Goal: Information Seeking & Learning: Find specific fact

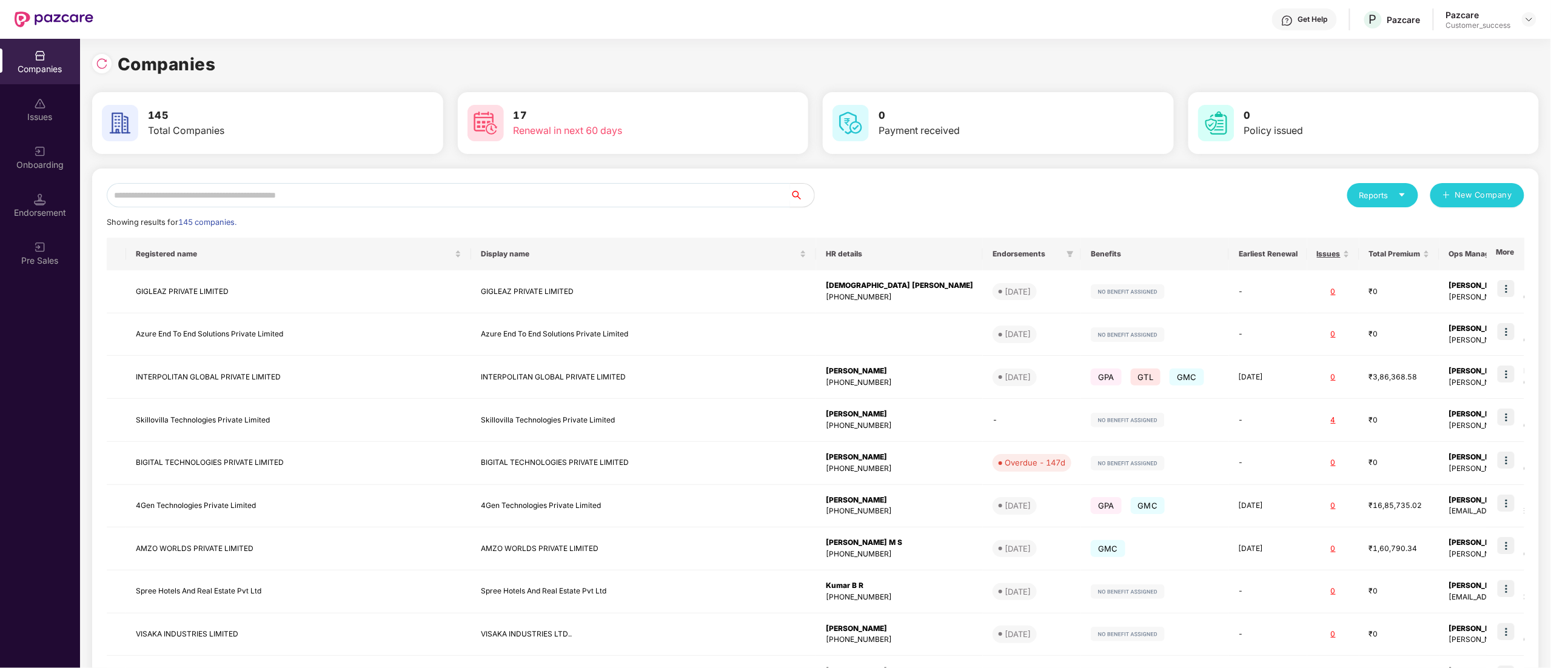
click at [212, 198] on input "text" at bounding box center [448, 195] width 683 height 24
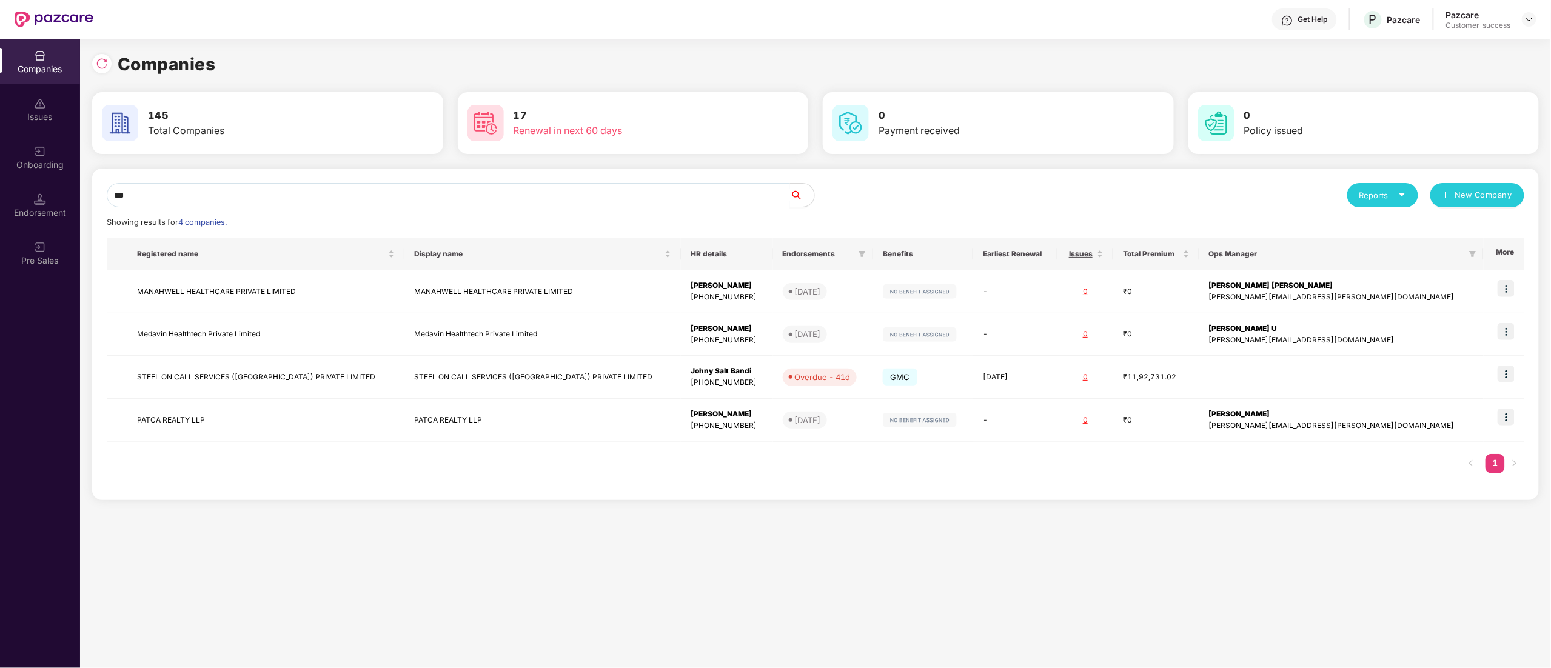
click at [212, 198] on input "***" at bounding box center [448, 195] width 683 height 24
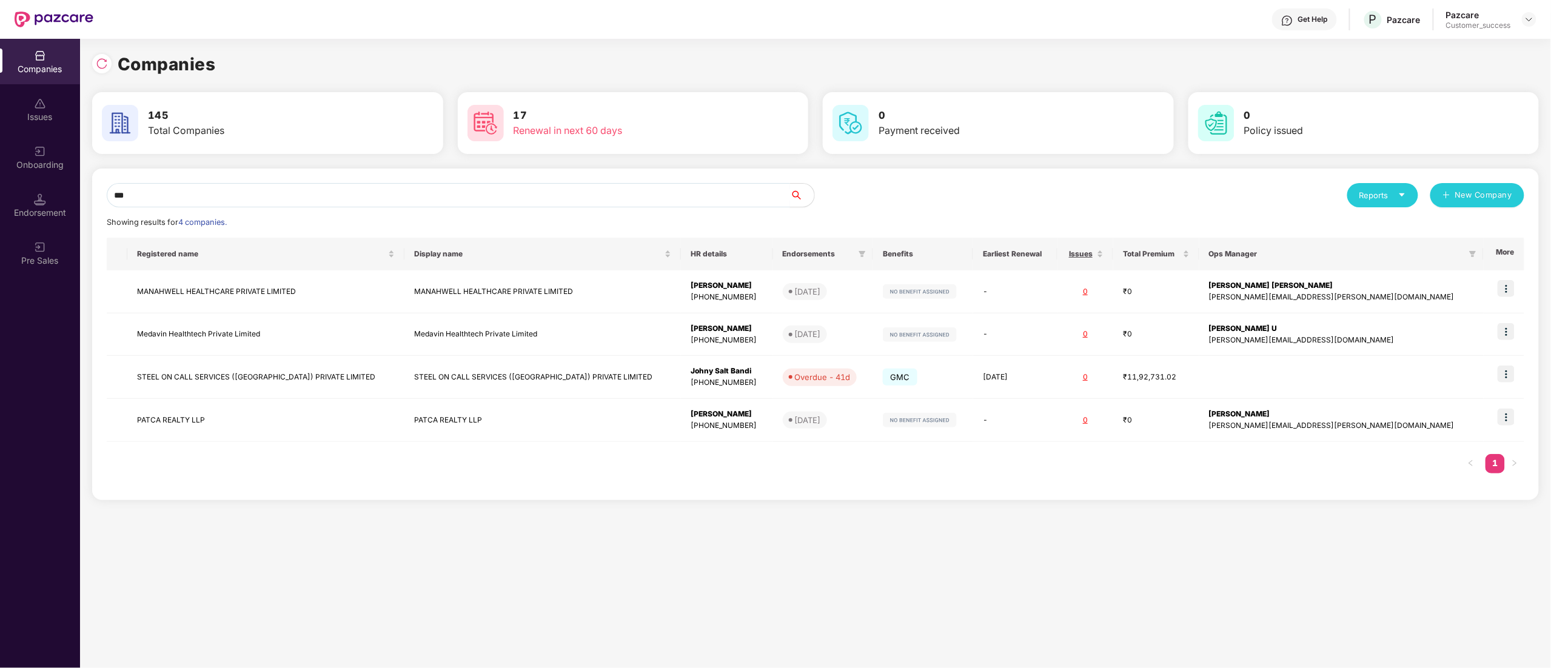
click at [212, 198] on input "***" at bounding box center [448, 195] width 683 height 24
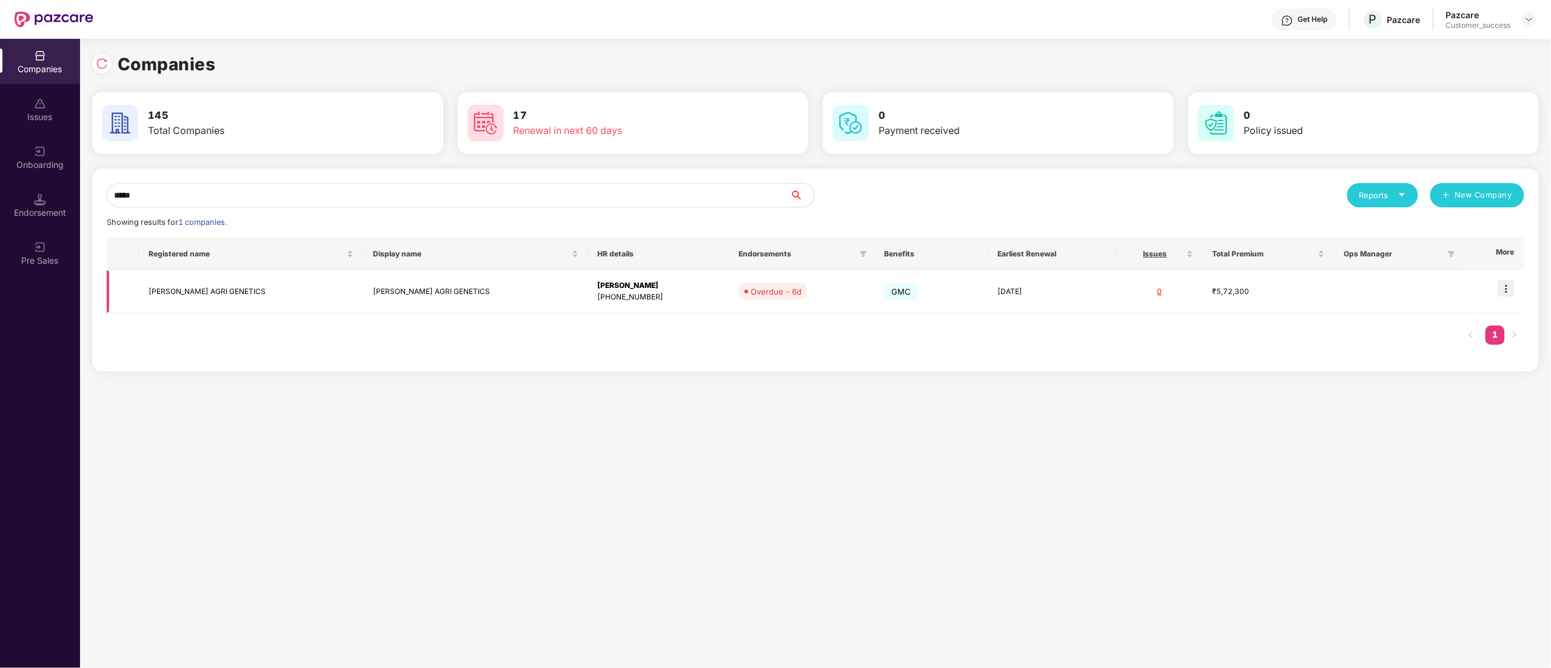
type input "*****"
click at [165, 285] on td "[PERSON_NAME] AGRI GENETICS" at bounding box center [251, 291] width 225 height 43
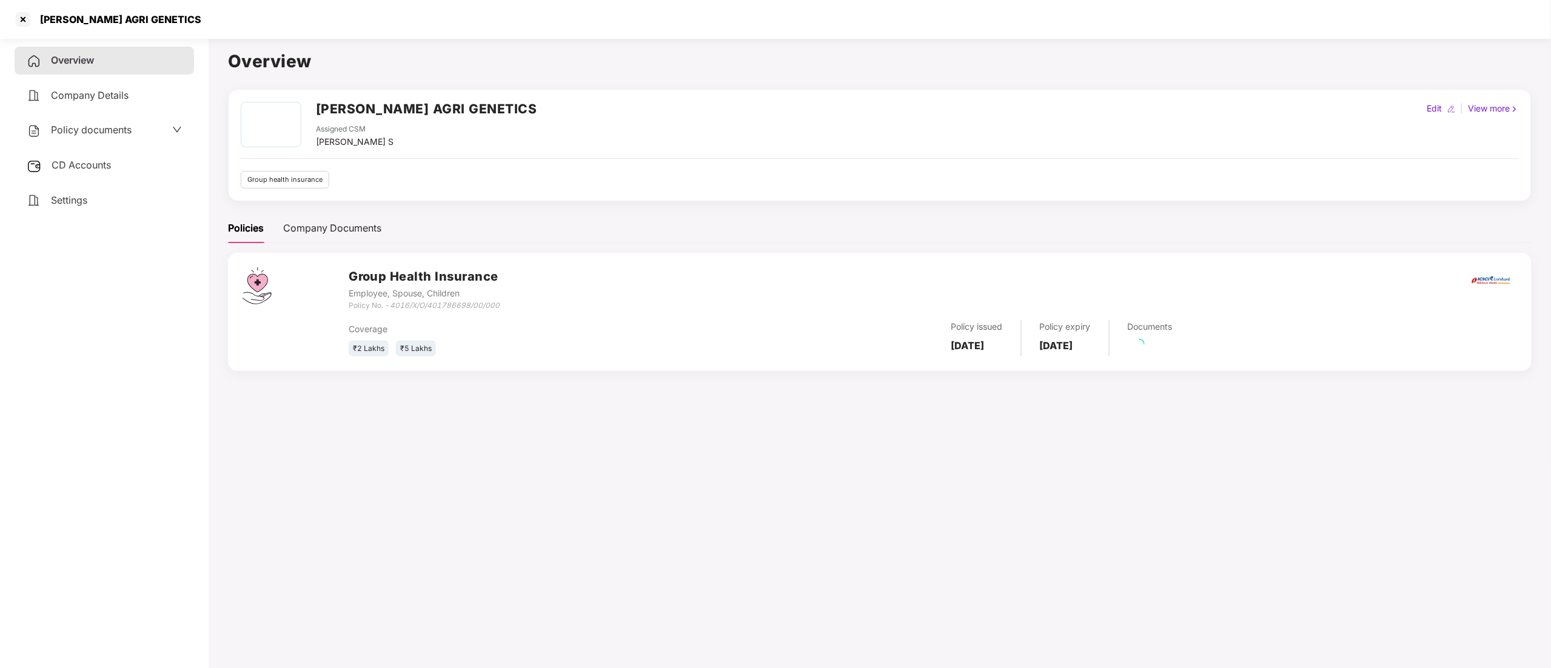
click at [93, 169] on span "CD Accounts" at bounding box center [81, 165] width 59 height 12
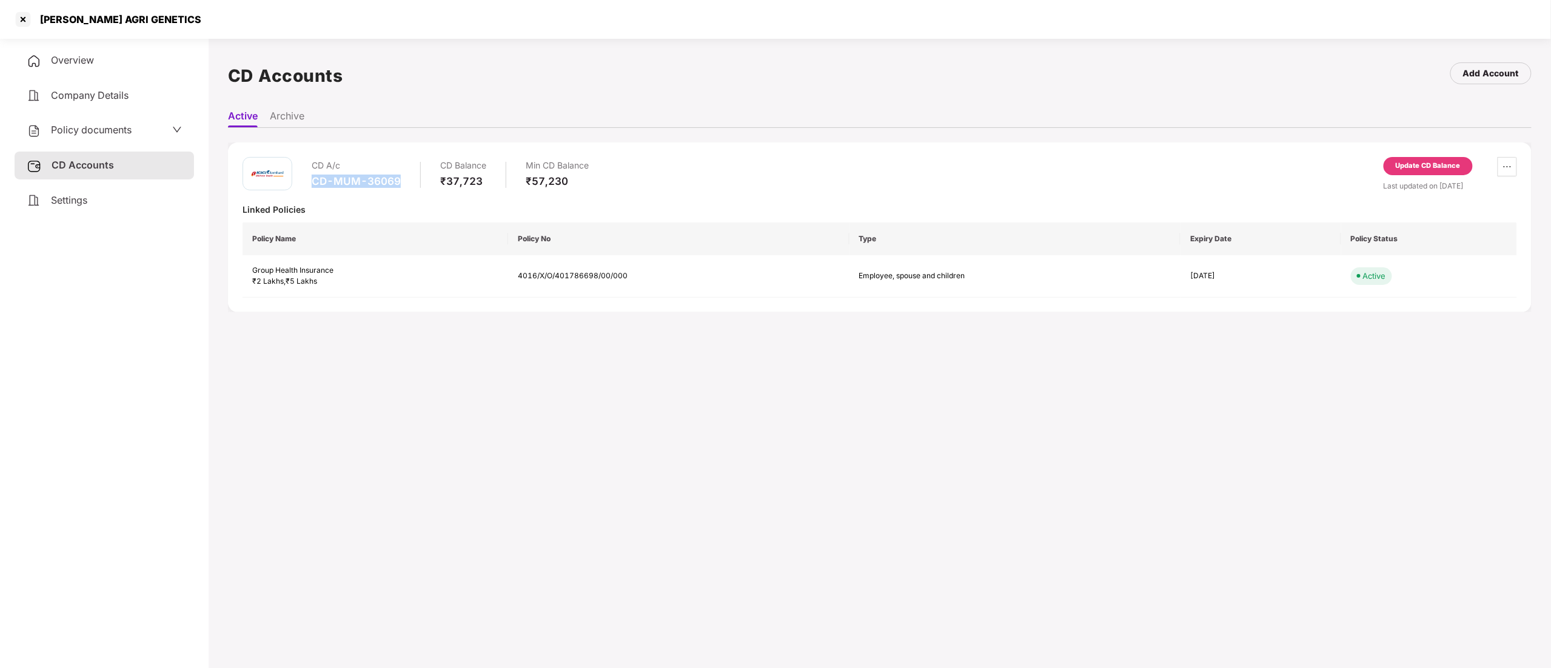
drag, startPoint x: 306, startPoint y: 177, endPoint x: 398, endPoint y: 184, distance: 93.0
click at [398, 184] on div "CD A/c CD-MUM-36069 CD Balance ₹37,723 Min CD Balance ₹57,230" at bounding box center [416, 174] width 346 height 35
copy div "CD-MUM-36069"
click at [20, 17] on div at bounding box center [22, 19] width 19 height 19
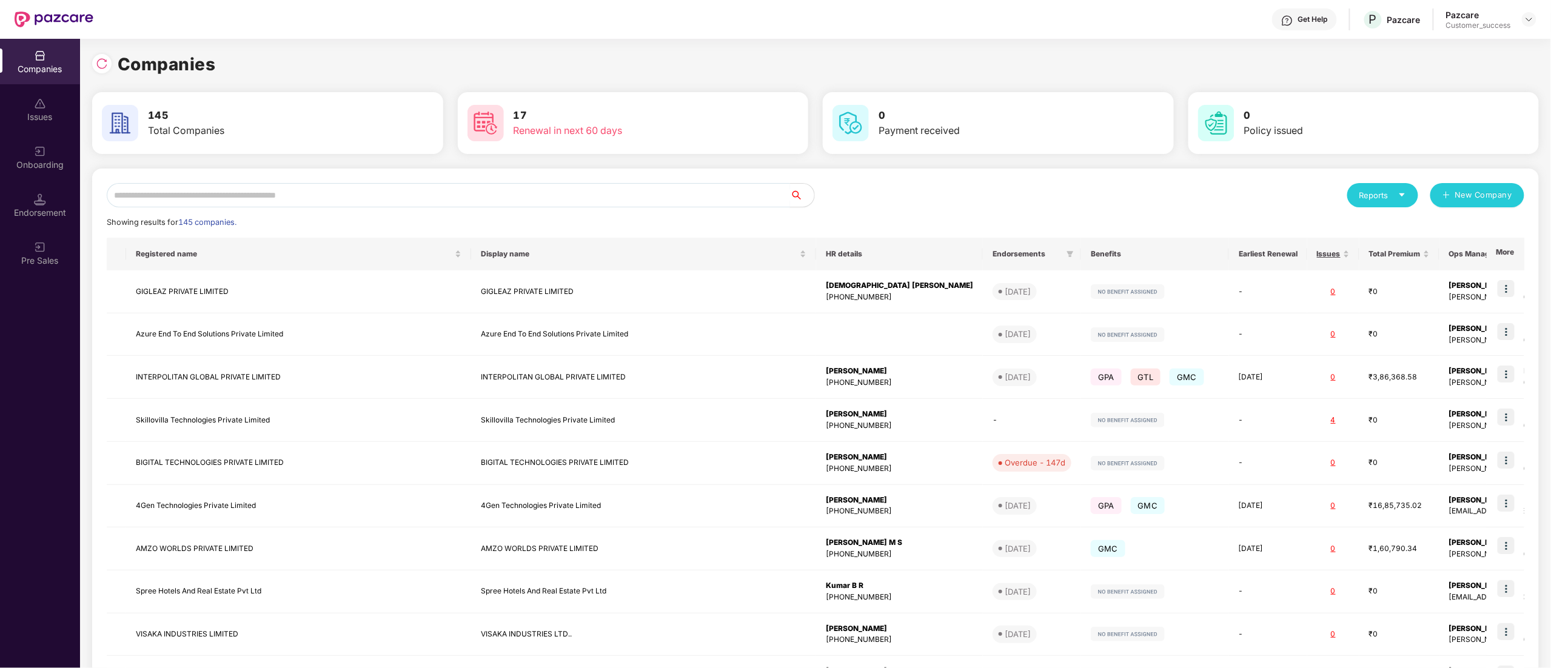
click at [216, 198] on input "text" at bounding box center [448, 195] width 683 height 24
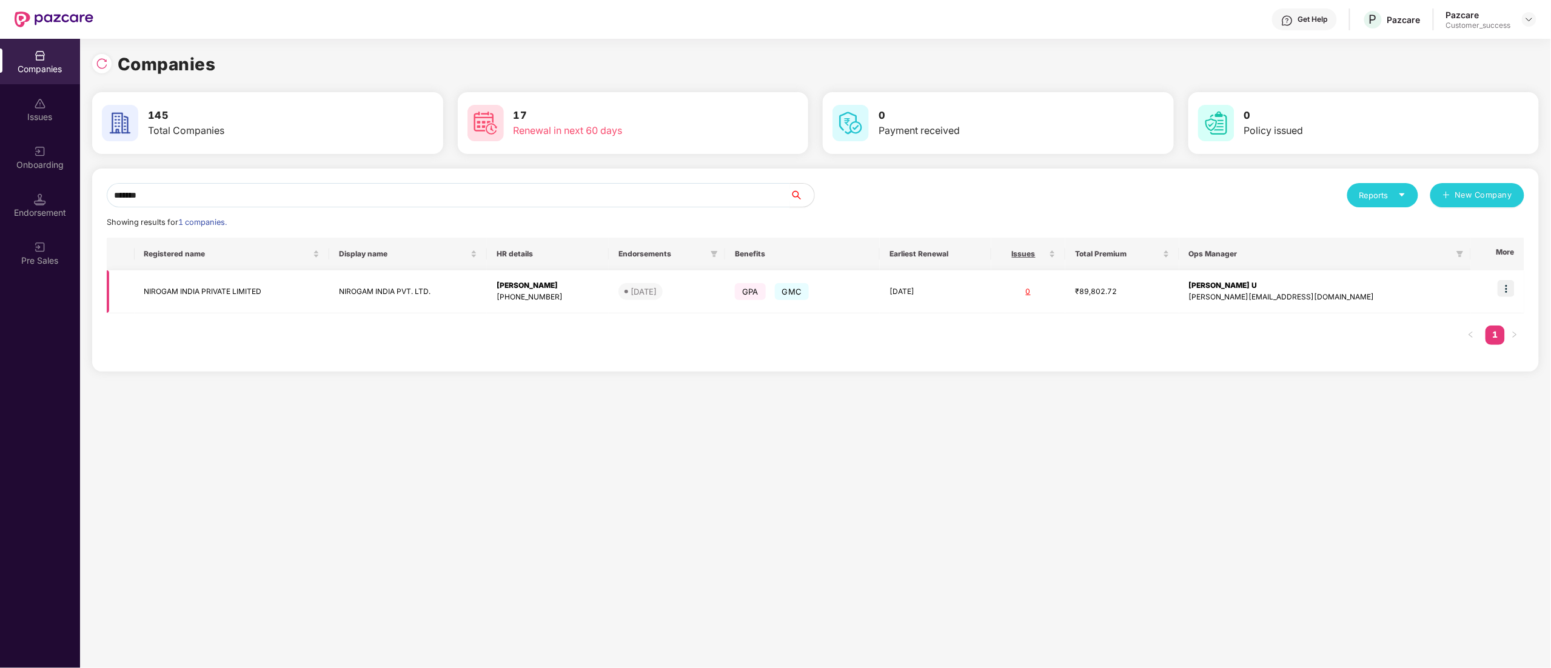
type input "*******"
click at [1514, 288] on img at bounding box center [1506, 288] width 17 height 17
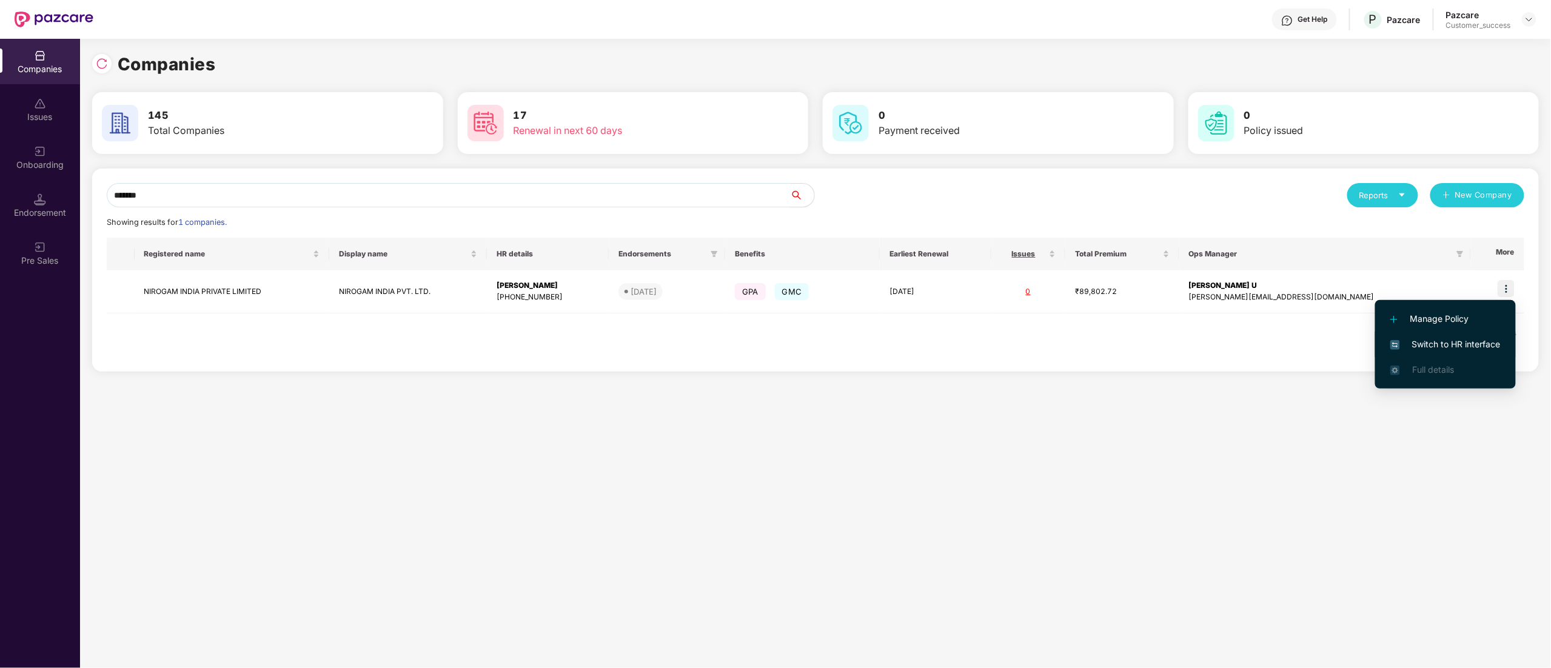
click at [1470, 346] on span "Switch to HR interface" at bounding box center [1445, 344] width 110 height 13
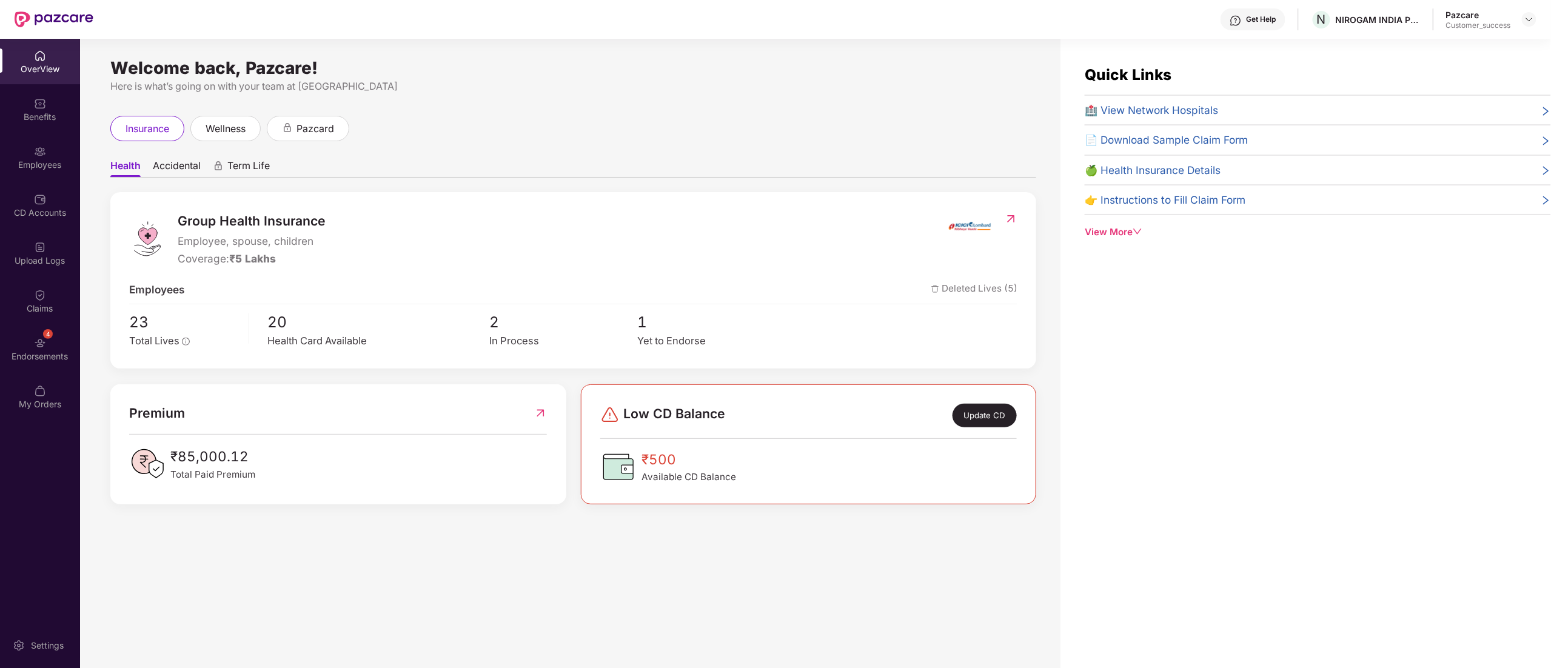
click at [37, 159] on div "Employees" at bounding box center [40, 165] width 80 height 12
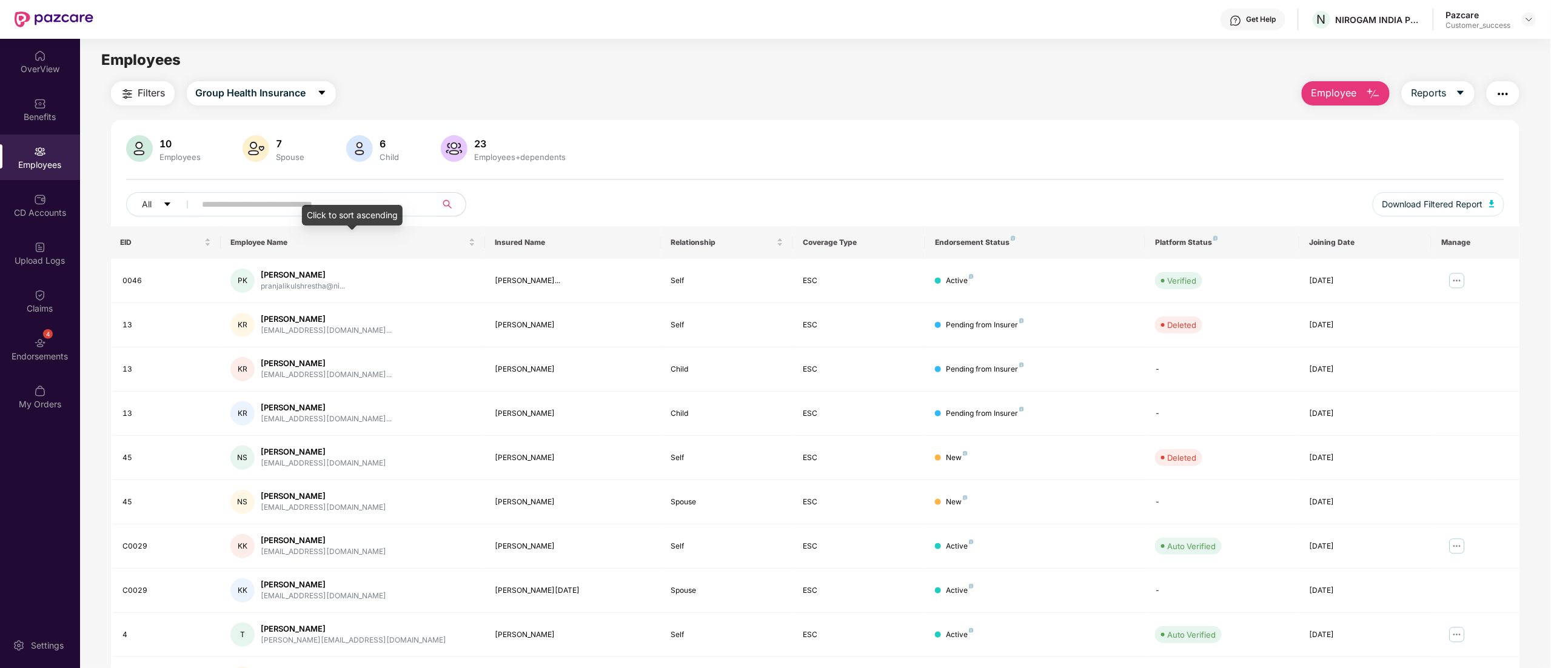
click at [231, 205] on input "text" at bounding box center [311, 204] width 218 height 18
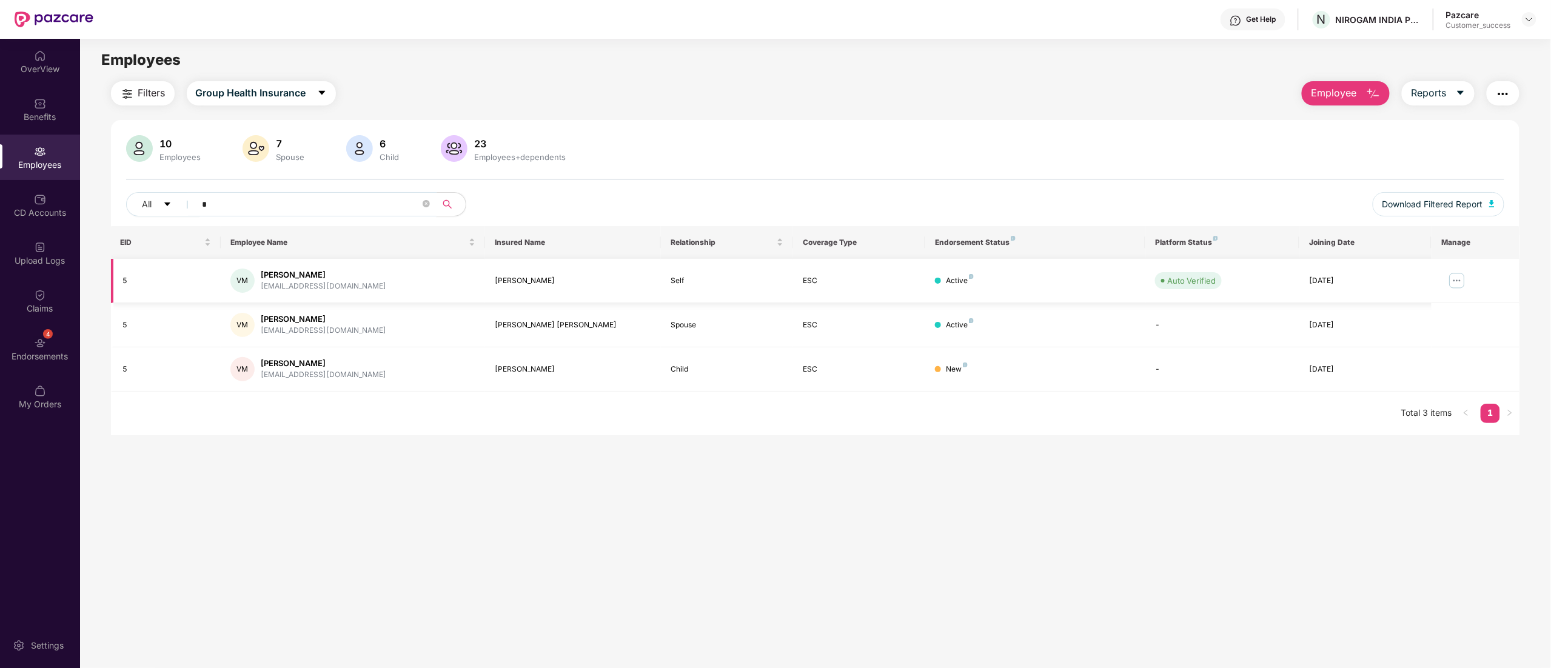
type input "*"
click at [1461, 280] on img at bounding box center [1456, 280] width 19 height 19
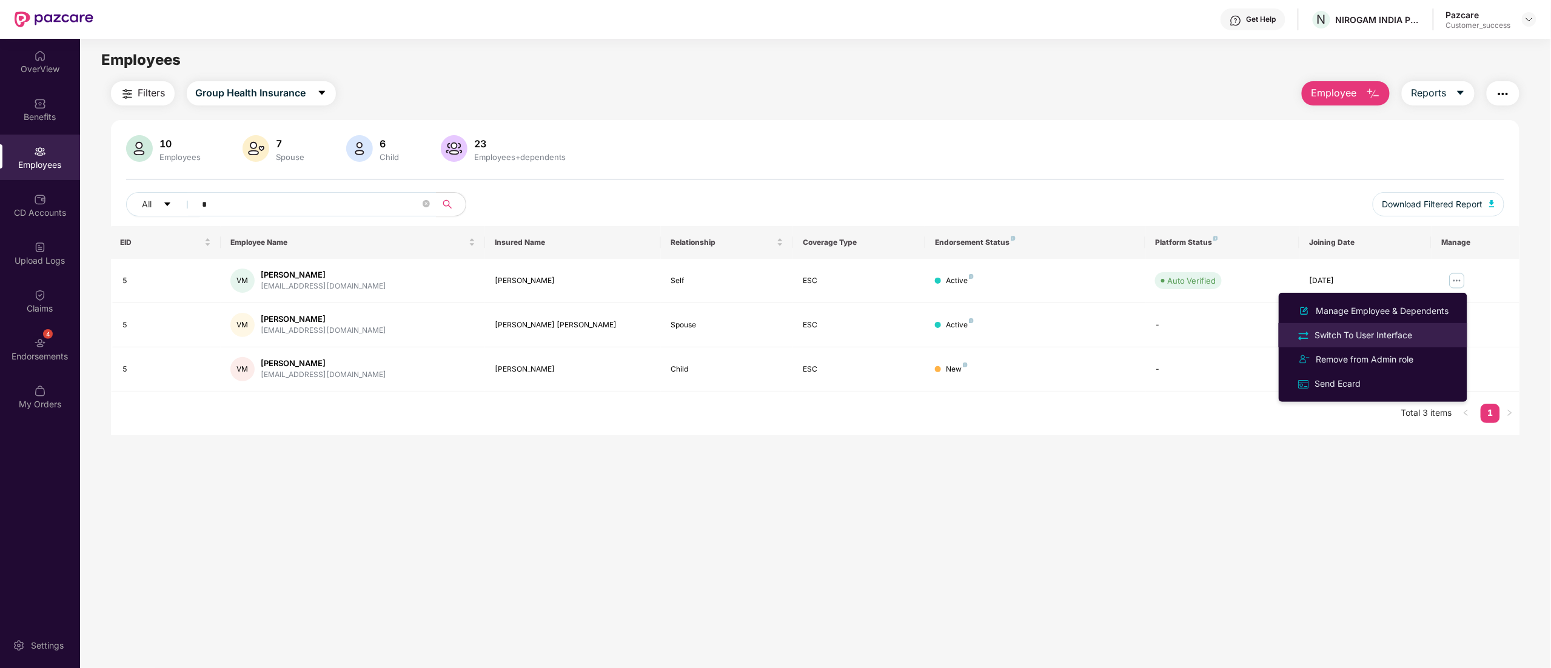
click at [1342, 335] on div "Switch To User Interface" at bounding box center [1364, 335] width 102 height 13
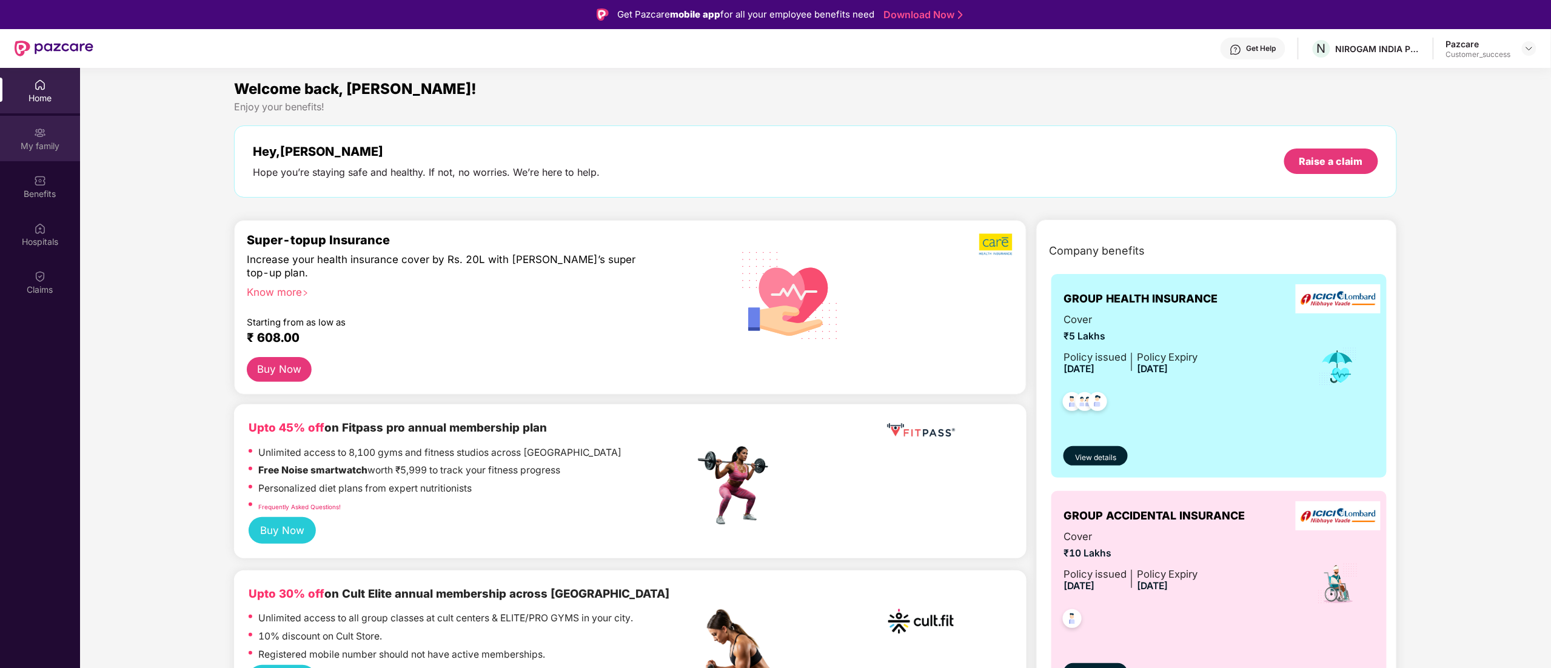
click at [32, 138] on div "My family" at bounding box center [40, 138] width 80 height 45
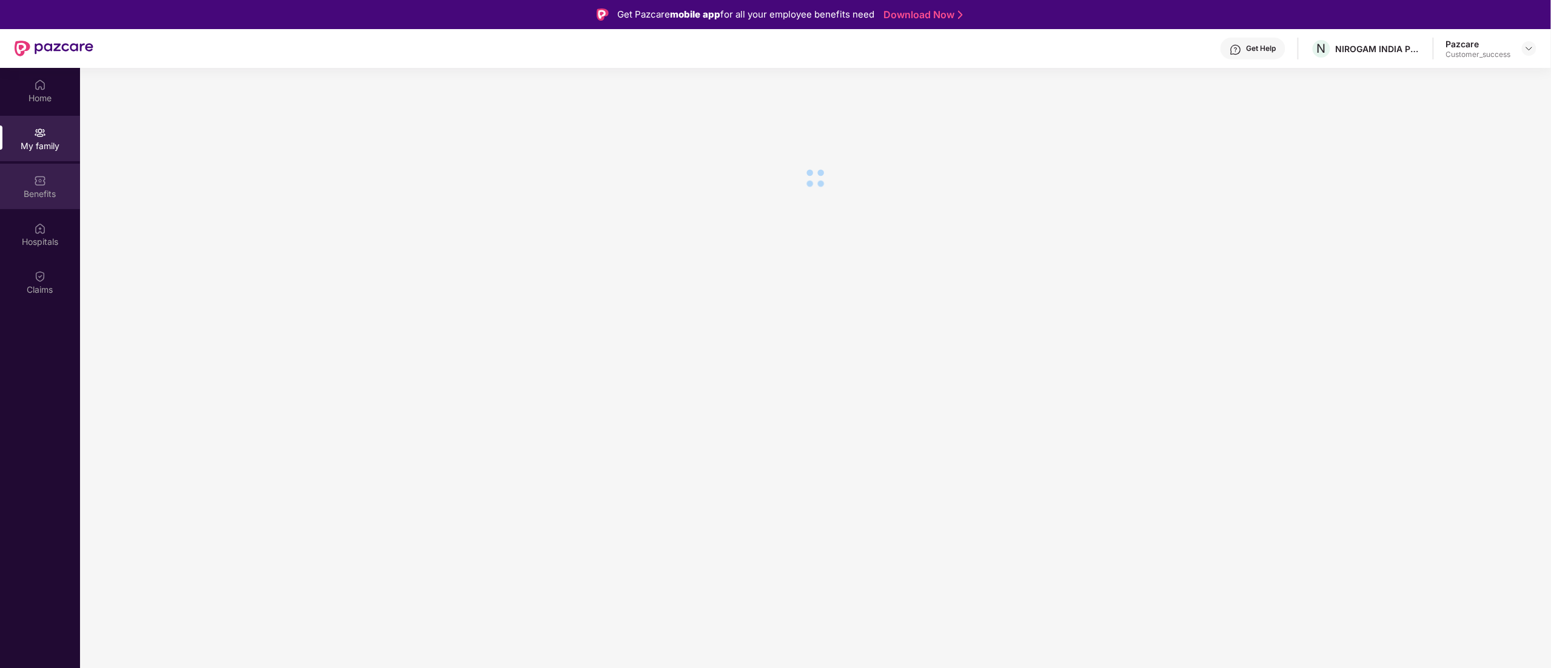
click at [40, 192] on div "Benefits" at bounding box center [40, 194] width 80 height 12
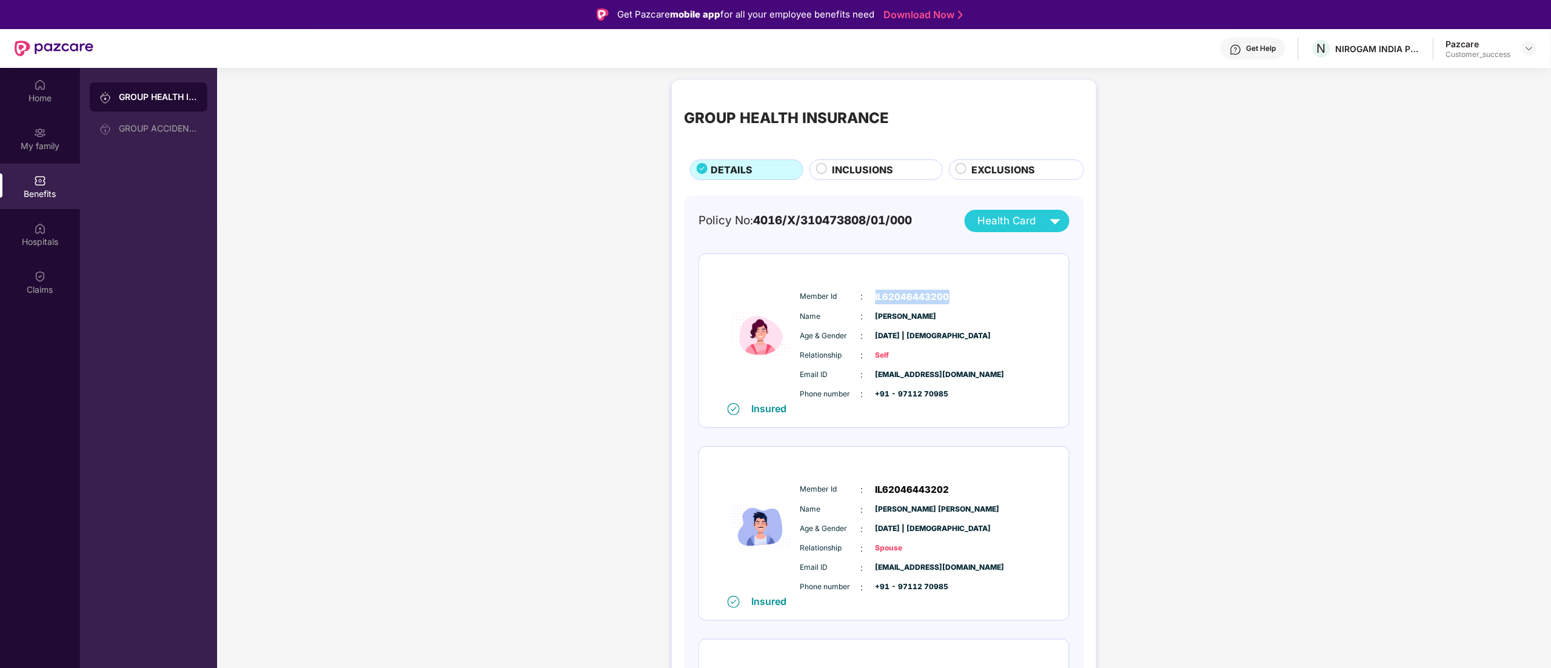
drag, startPoint x: 872, startPoint y: 293, endPoint x: 1012, endPoint y: 290, distance: 140.1
click at [1012, 290] on div "Member Id : IL62046443200" at bounding box center [920, 297] width 241 height 15
copy span "IL62046443200"
click at [900, 315] on span "[PERSON_NAME]" at bounding box center [905, 317] width 61 height 12
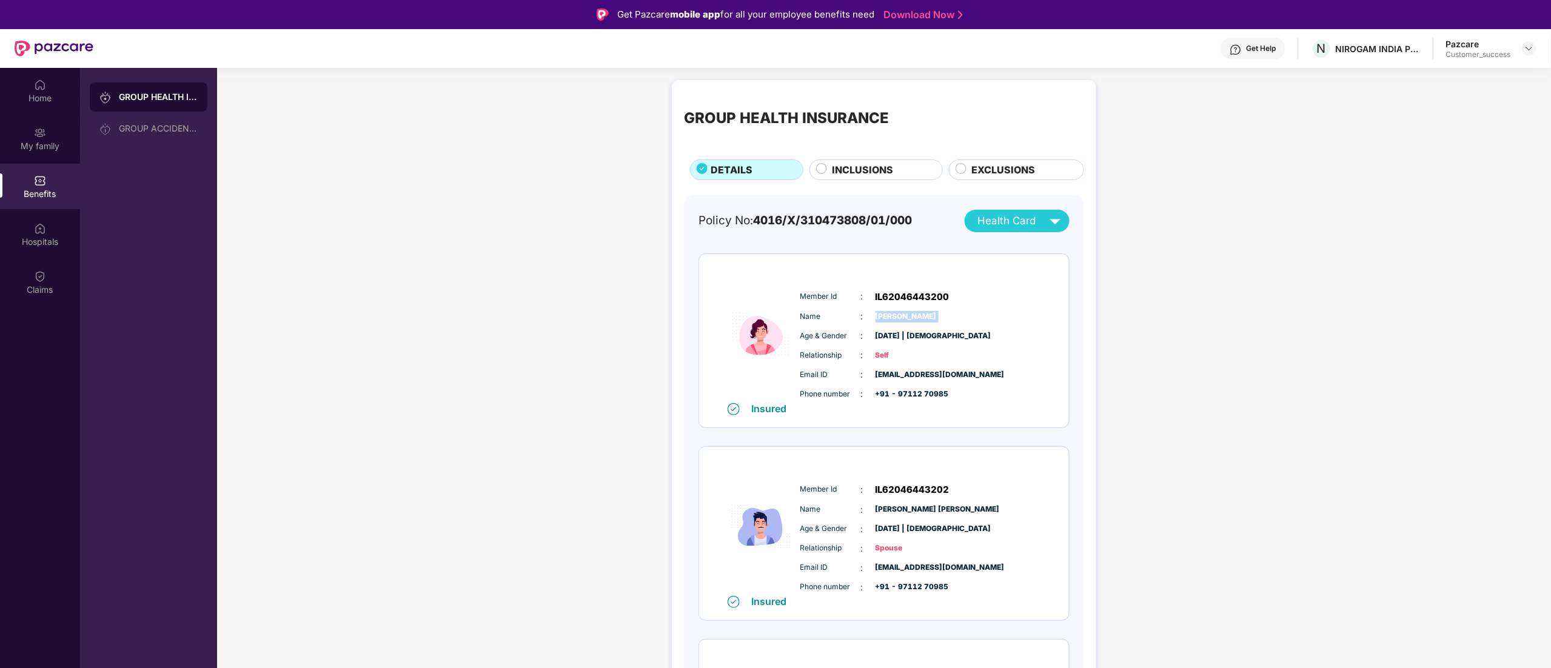
click at [900, 315] on span "[PERSON_NAME]" at bounding box center [905, 317] width 61 height 12
copy span "[PERSON_NAME]"
click at [1530, 52] on img at bounding box center [1529, 49] width 10 height 10
click at [1444, 75] on div "Switch to partner view" at bounding box center [1472, 77] width 158 height 24
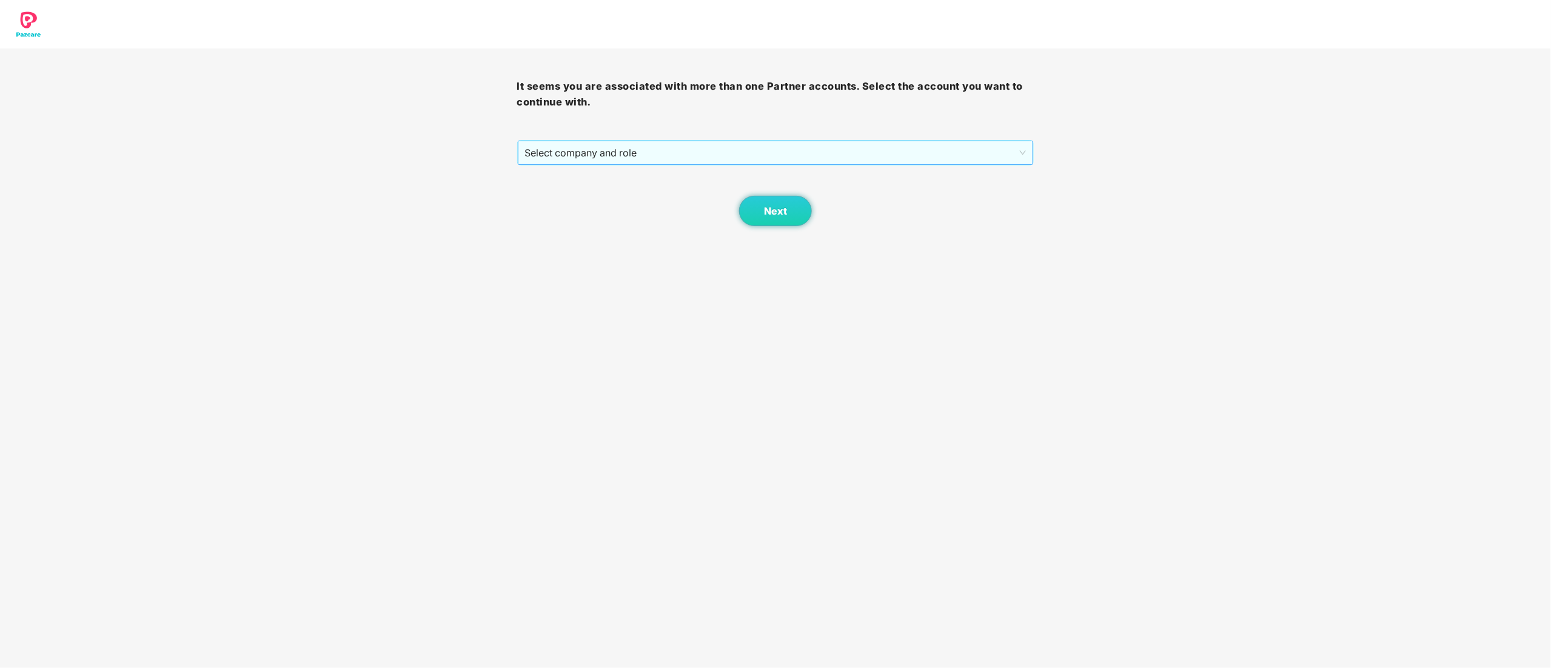
click at [551, 160] on span "Select company and role" at bounding box center [775, 152] width 501 height 23
click at [549, 202] on div "Pazcare - CUSTOMER_SUCCESS" at bounding box center [776, 196] width 503 height 13
click at [788, 212] on button "Next" at bounding box center [775, 211] width 73 height 30
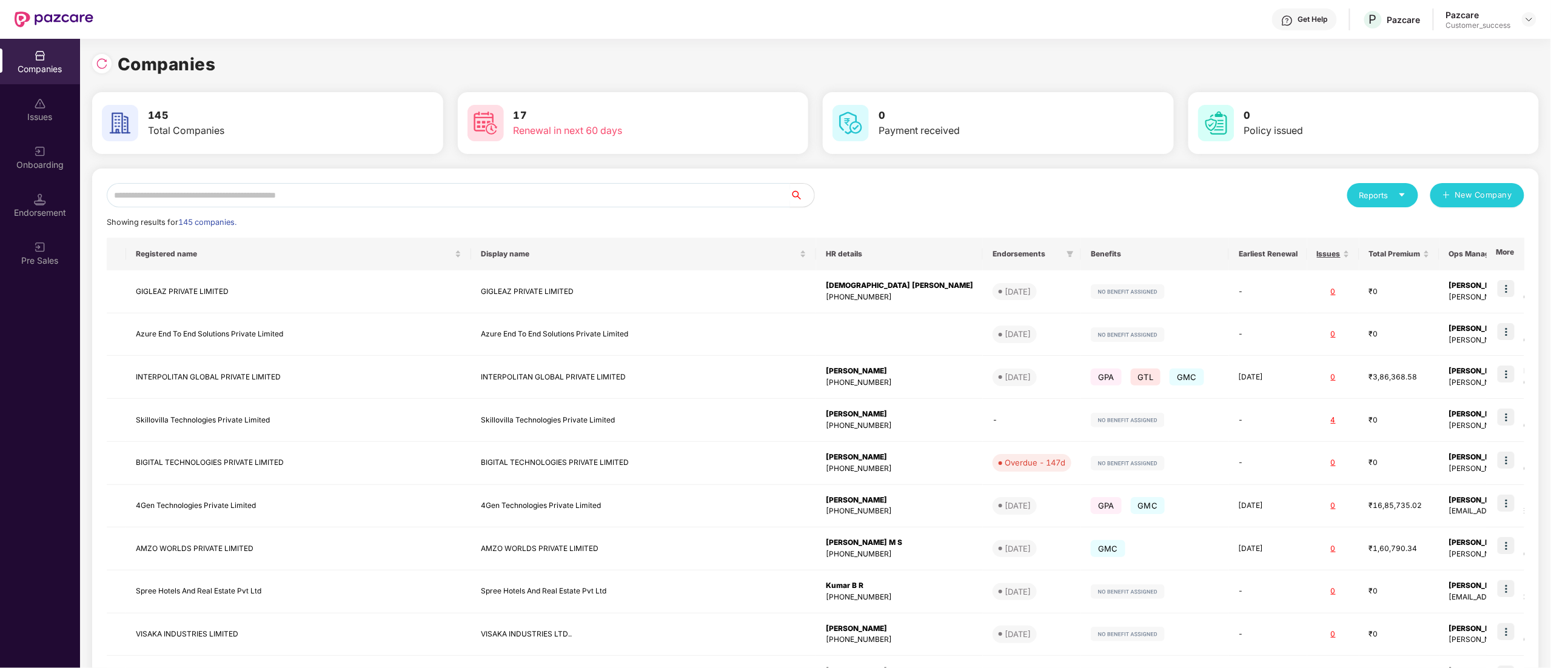
click at [247, 189] on input "text" at bounding box center [448, 195] width 683 height 24
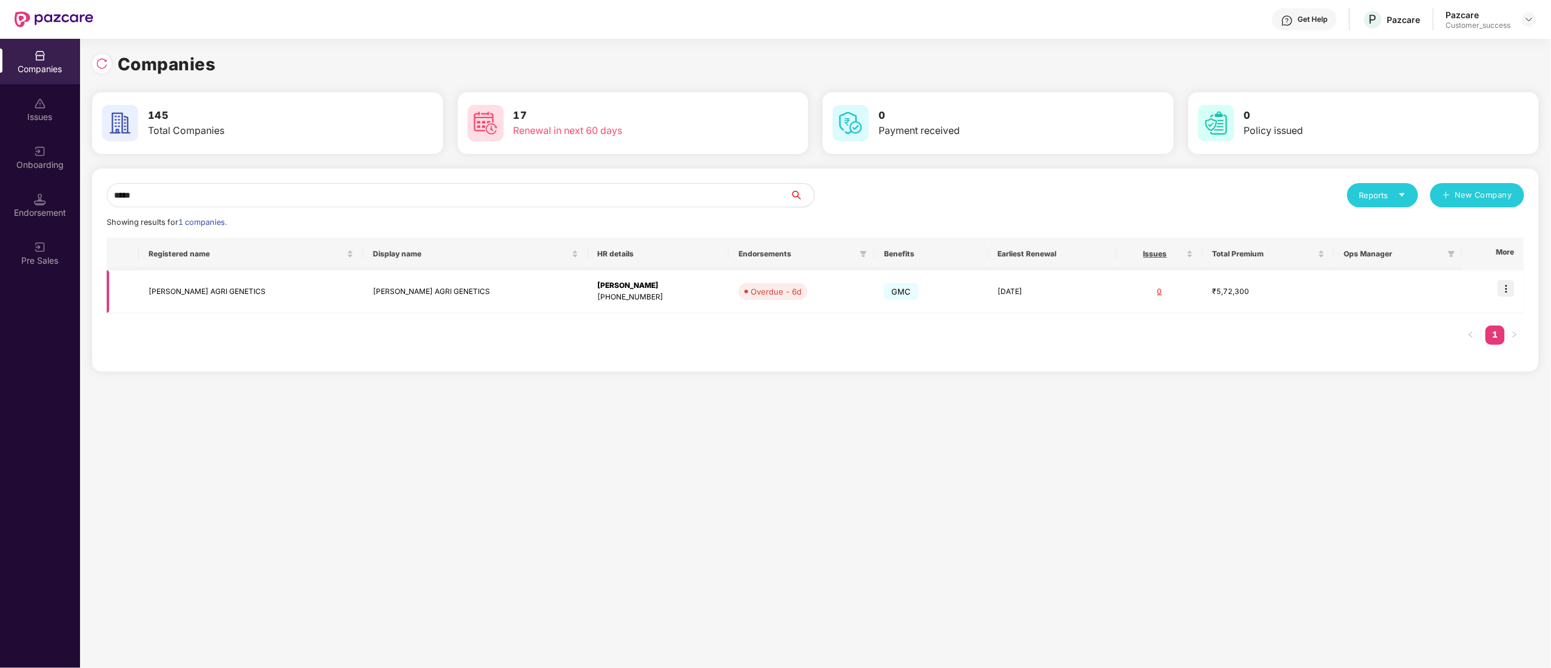
type input "*****"
click at [1509, 288] on img at bounding box center [1506, 288] width 17 height 17
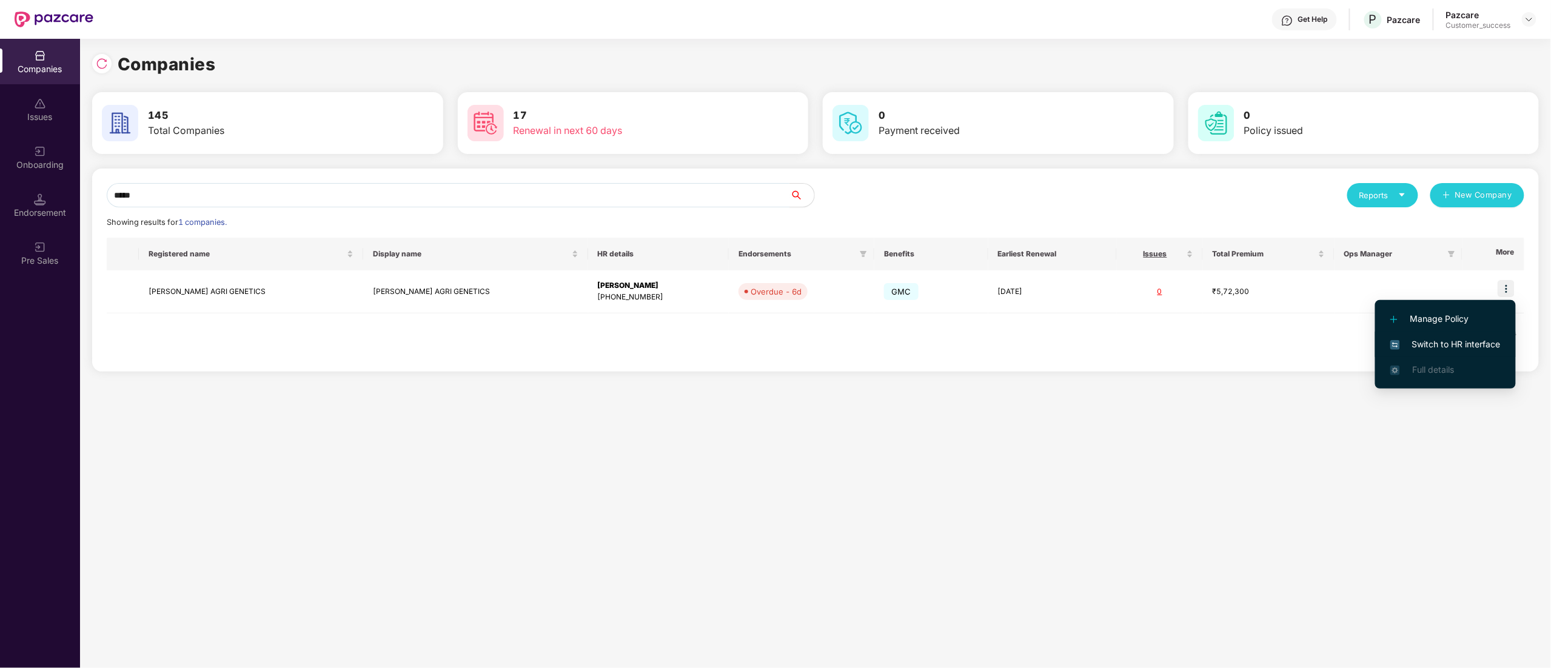
click at [1441, 341] on span "Switch to HR interface" at bounding box center [1445, 344] width 110 height 13
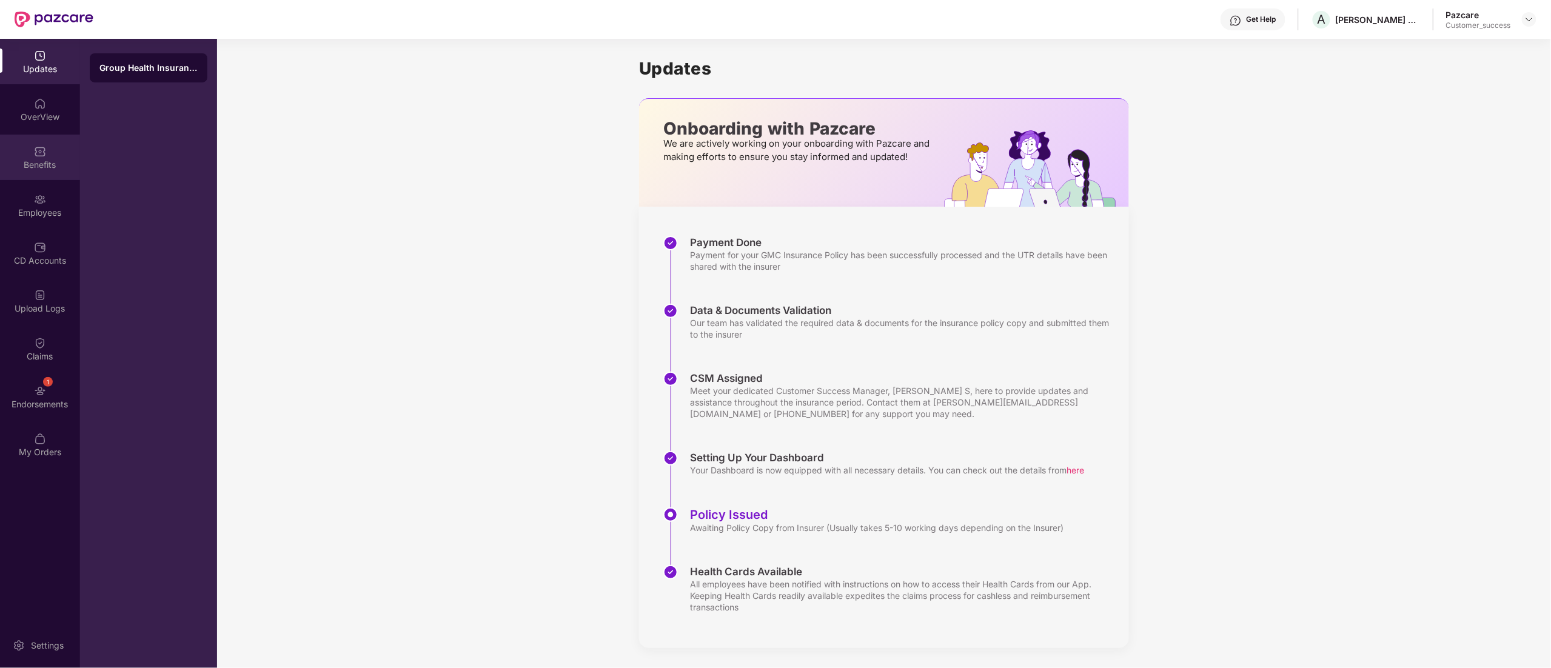
click at [38, 167] on div "Benefits" at bounding box center [40, 165] width 80 height 12
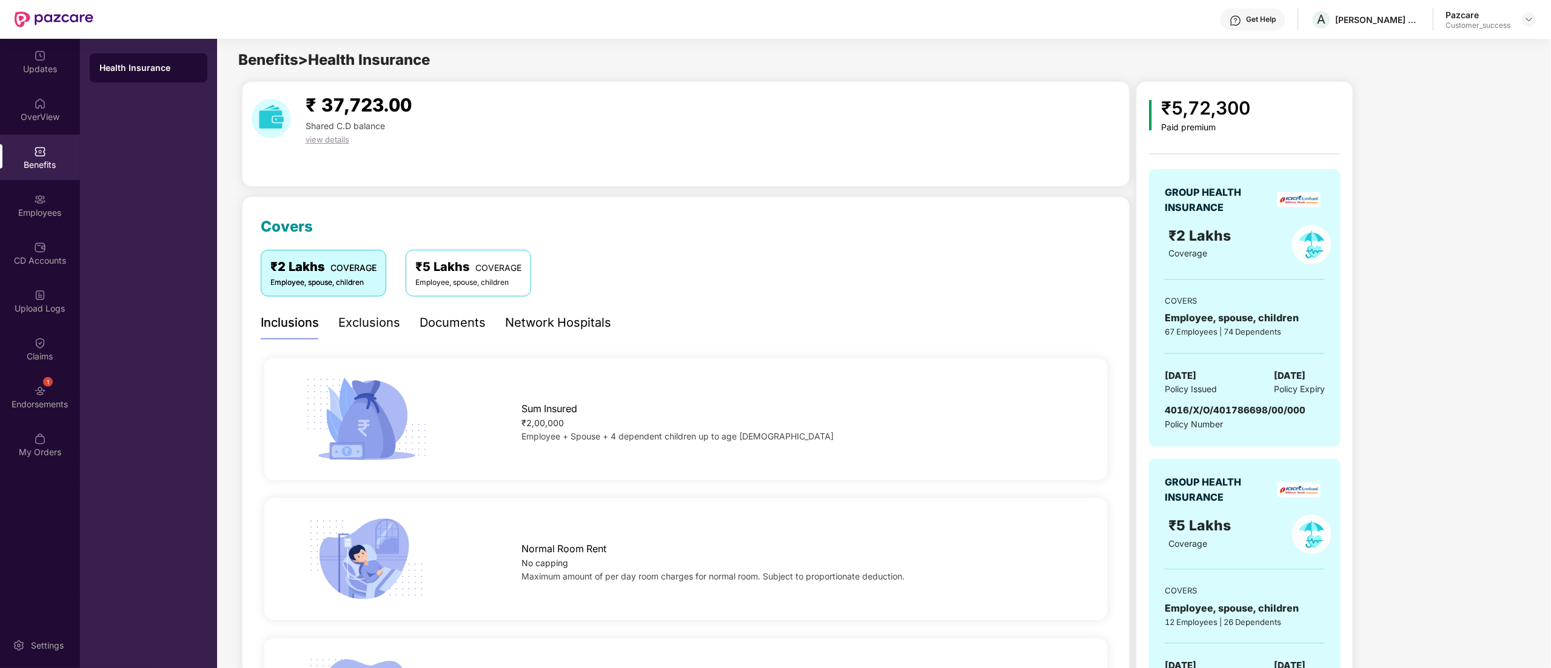
click at [454, 321] on div "Documents" at bounding box center [453, 322] width 66 height 19
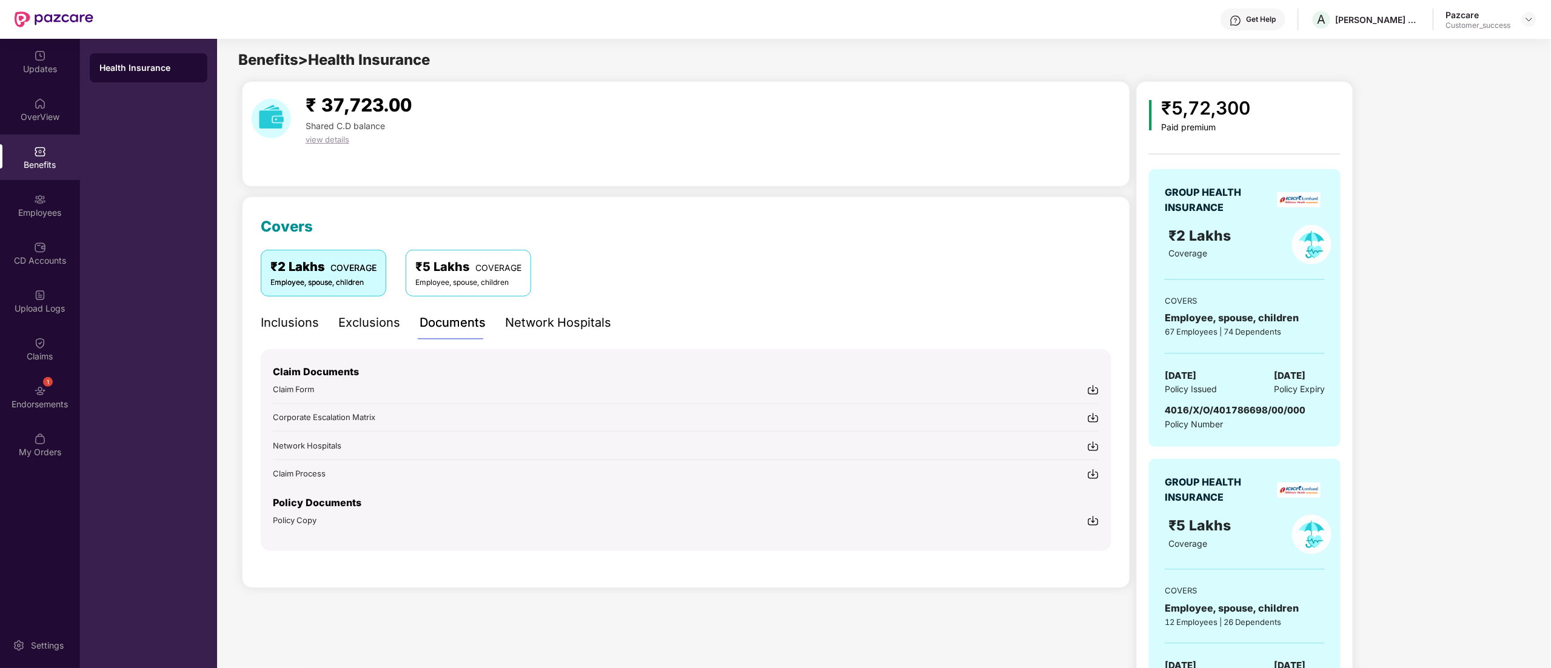
click at [1096, 523] on img at bounding box center [1093, 521] width 12 height 12
click at [36, 121] on div "OverView" at bounding box center [40, 117] width 80 height 12
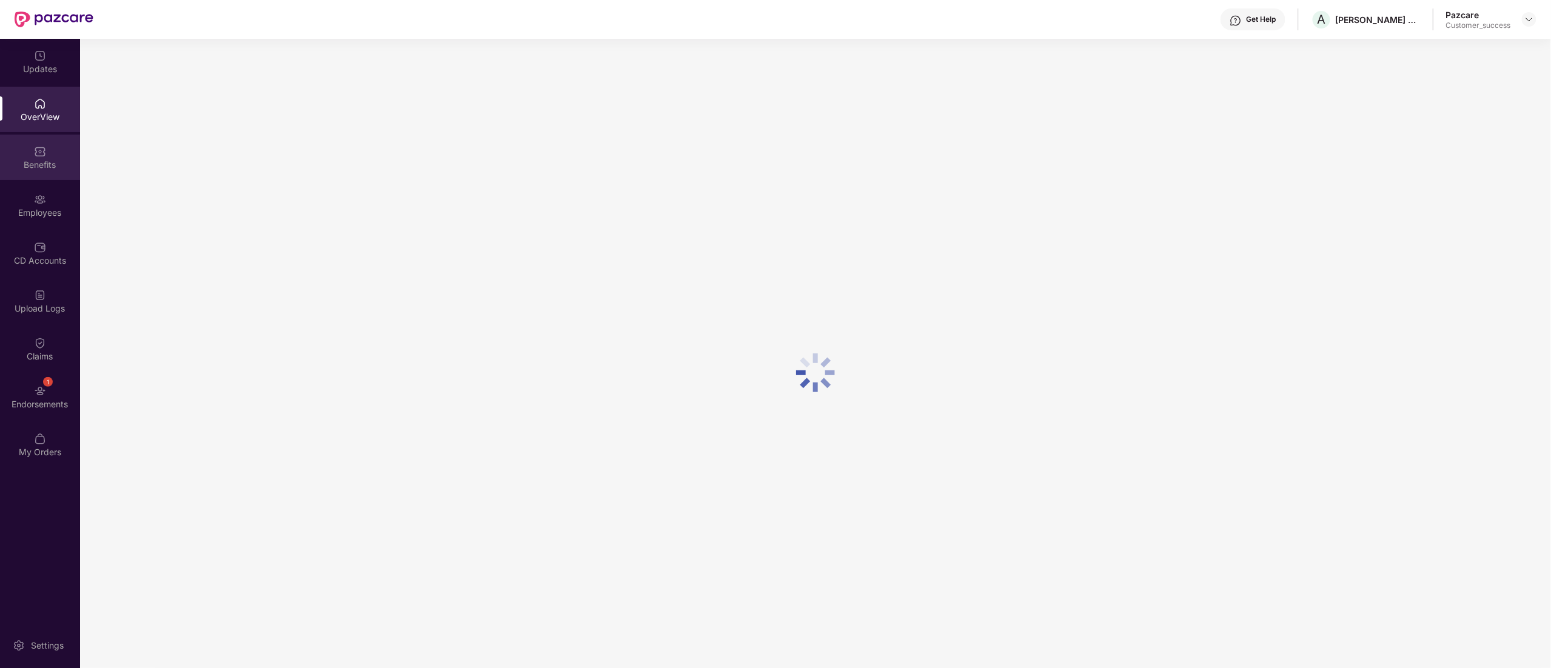
click at [39, 165] on div "Benefits" at bounding box center [40, 165] width 80 height 12
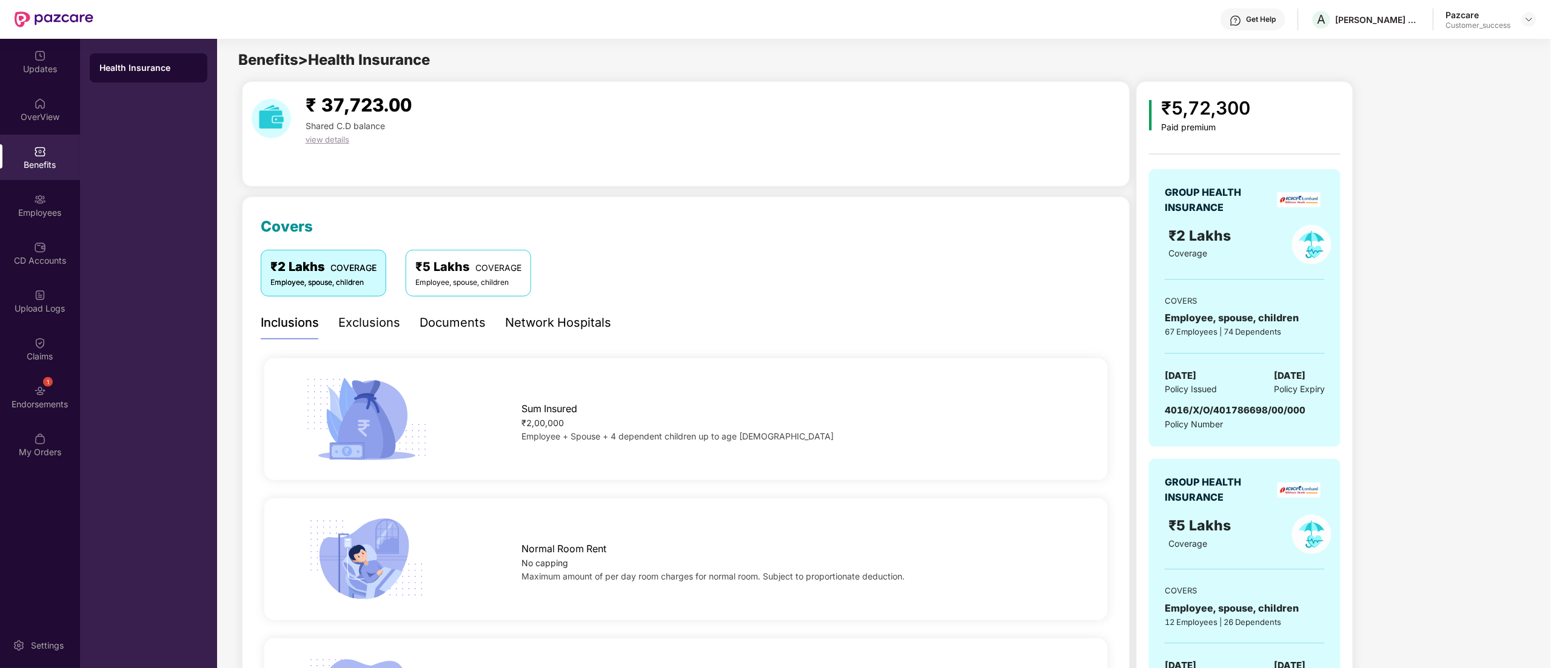
click at [1174, 409] on span "4016/X/O/401786698/00/000" at bounding box center [1235, 410] width 141 height 12
copy span "4016/X/O/401786698/00/000"
click at [1530, 28] on div "Pazcare Customer_success" at bounding box center [1491, 19] width 90 height 21
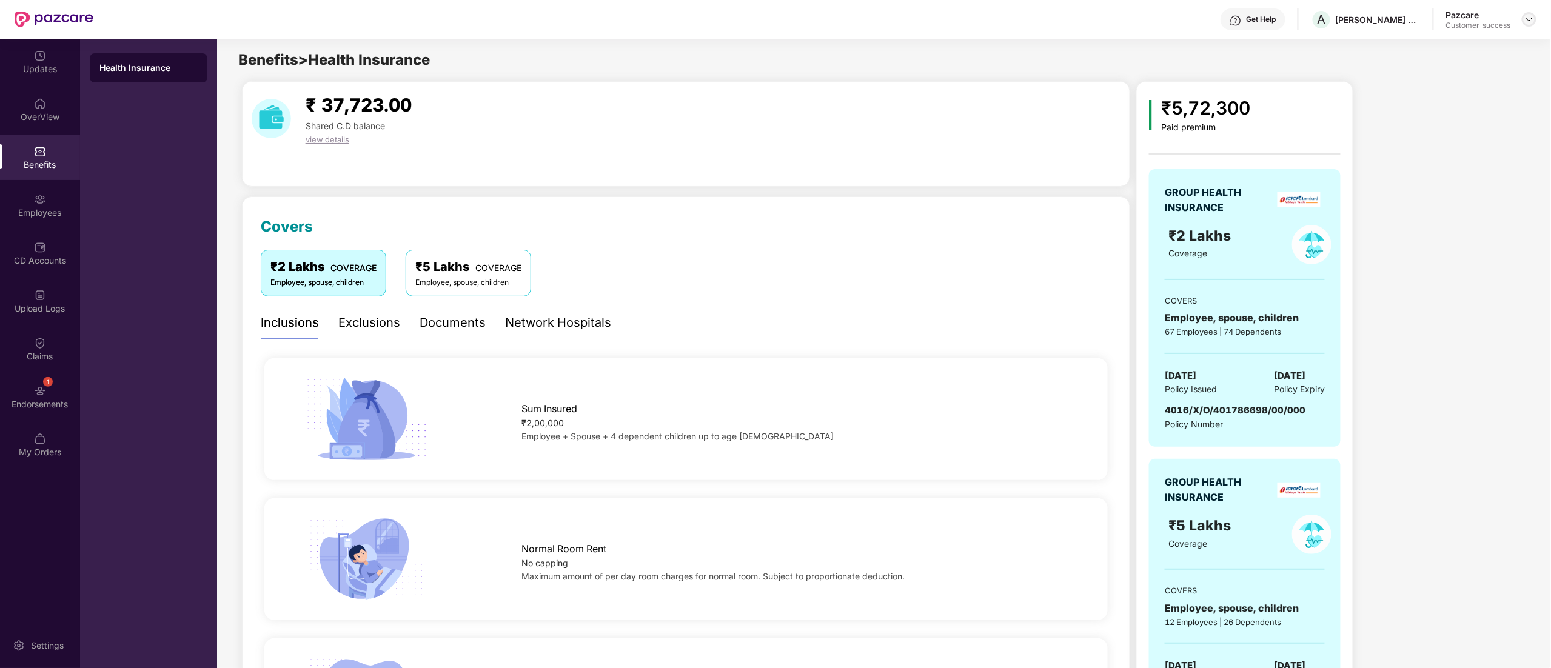
click at [1529, 24] on img at bounding box center [1529, 20] width 10 height 10
click at [1467, 51] on div "Switch to partner view" at bounding box center [1472, 48] width 158 height 24
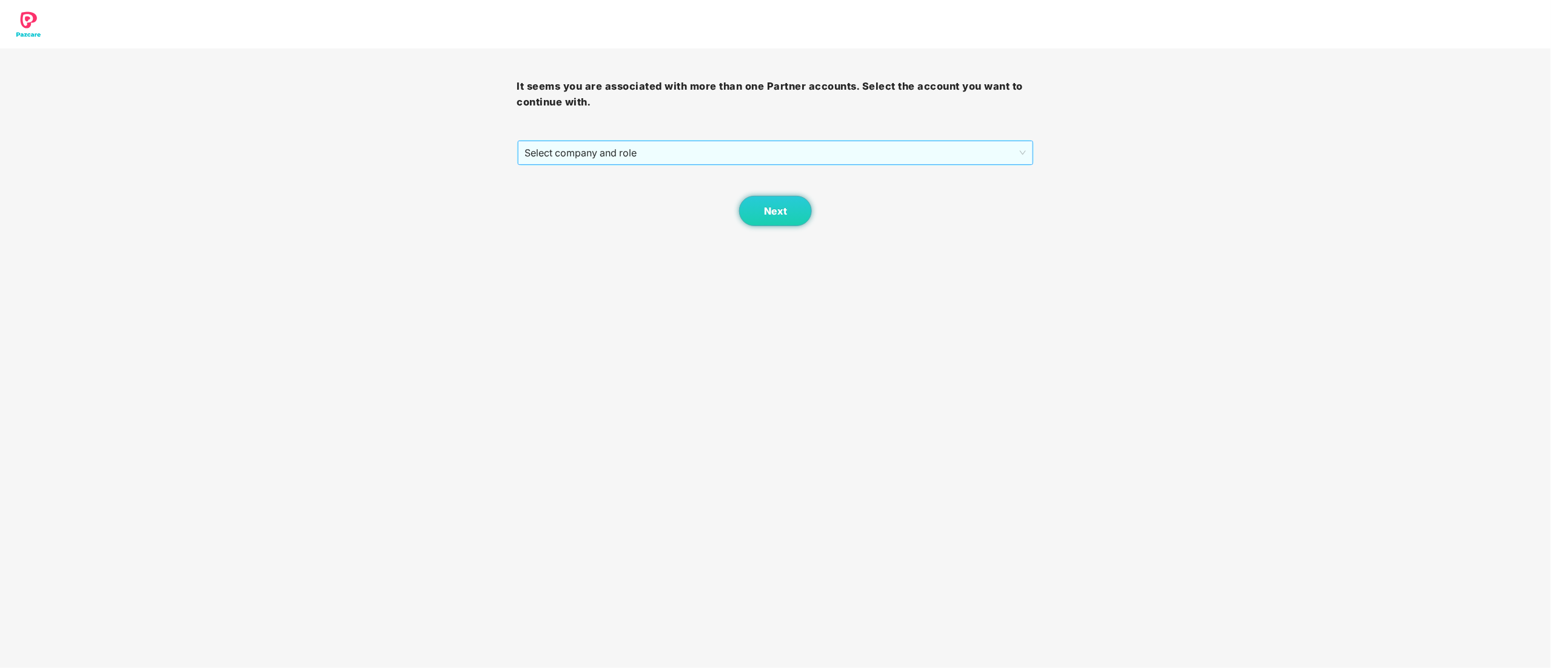
click at [639, 152] on span "Select company and role" at bounding box center [775, 152] width 501 height 23
click at [590, 201] on div "Pazcare - CUSTOMER_SUCCESS" at bounding box center [776, 196] width 503 height 13
click at [759, 207] on button "Next" at bounding box center [775, 211] width 73 height 30
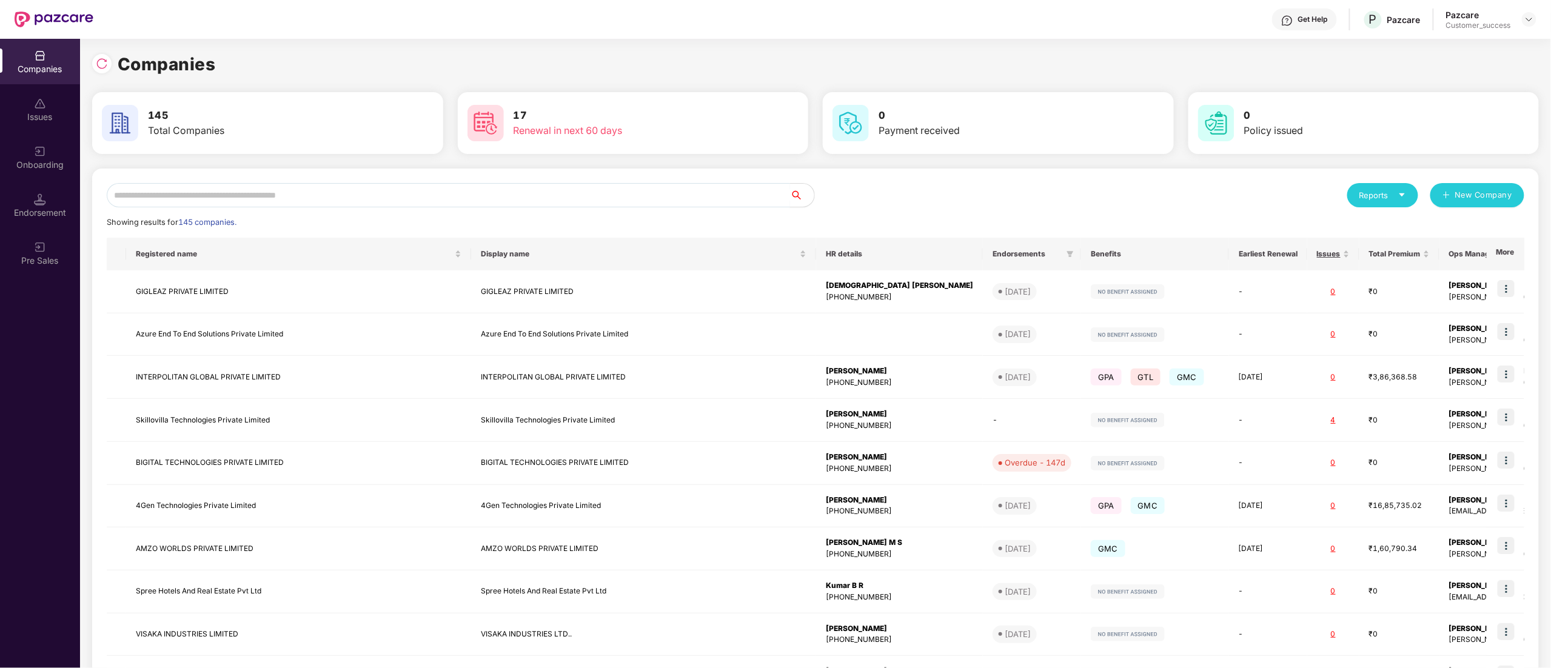
click at [319, 193] on input "text" at bounding box center [448, 195] width 683 height 24
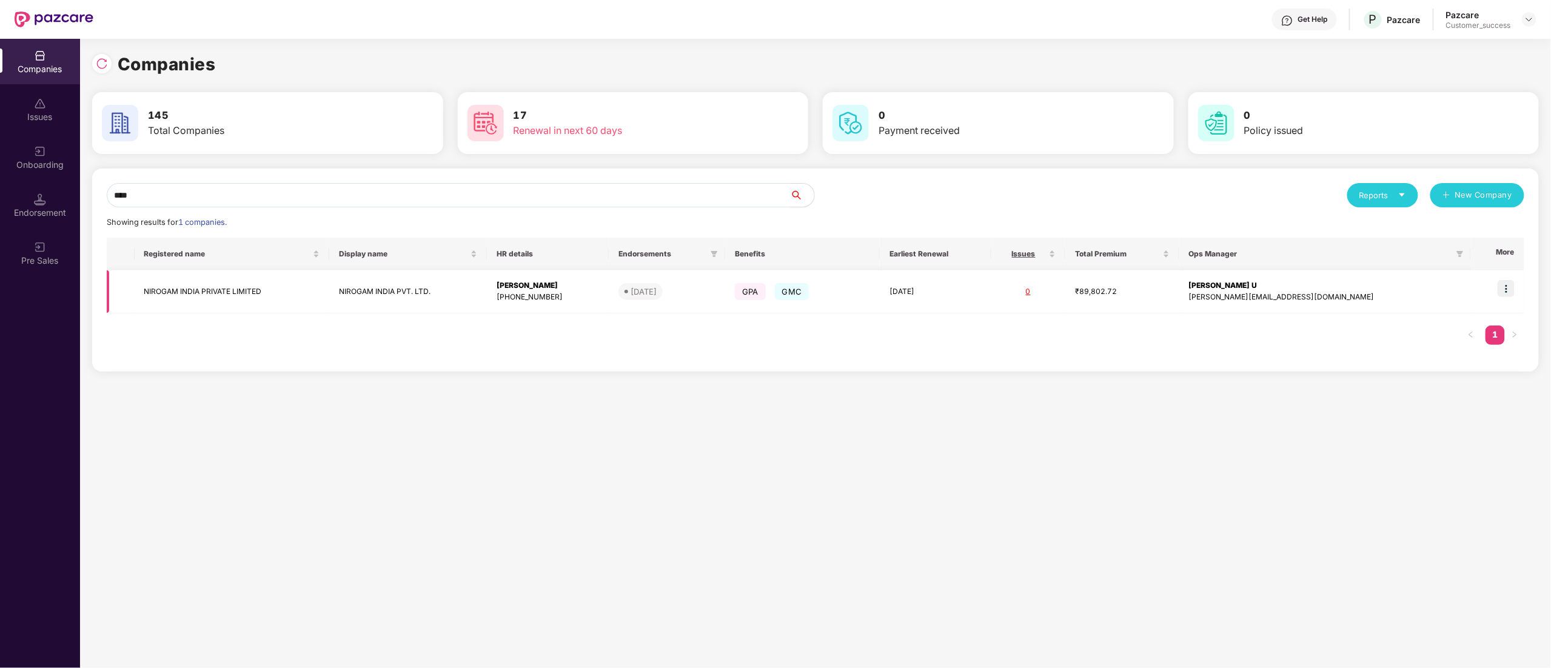
type input "****"
click at [1510, 290] on img at bounding box center [1506, 288] width 17 height 17
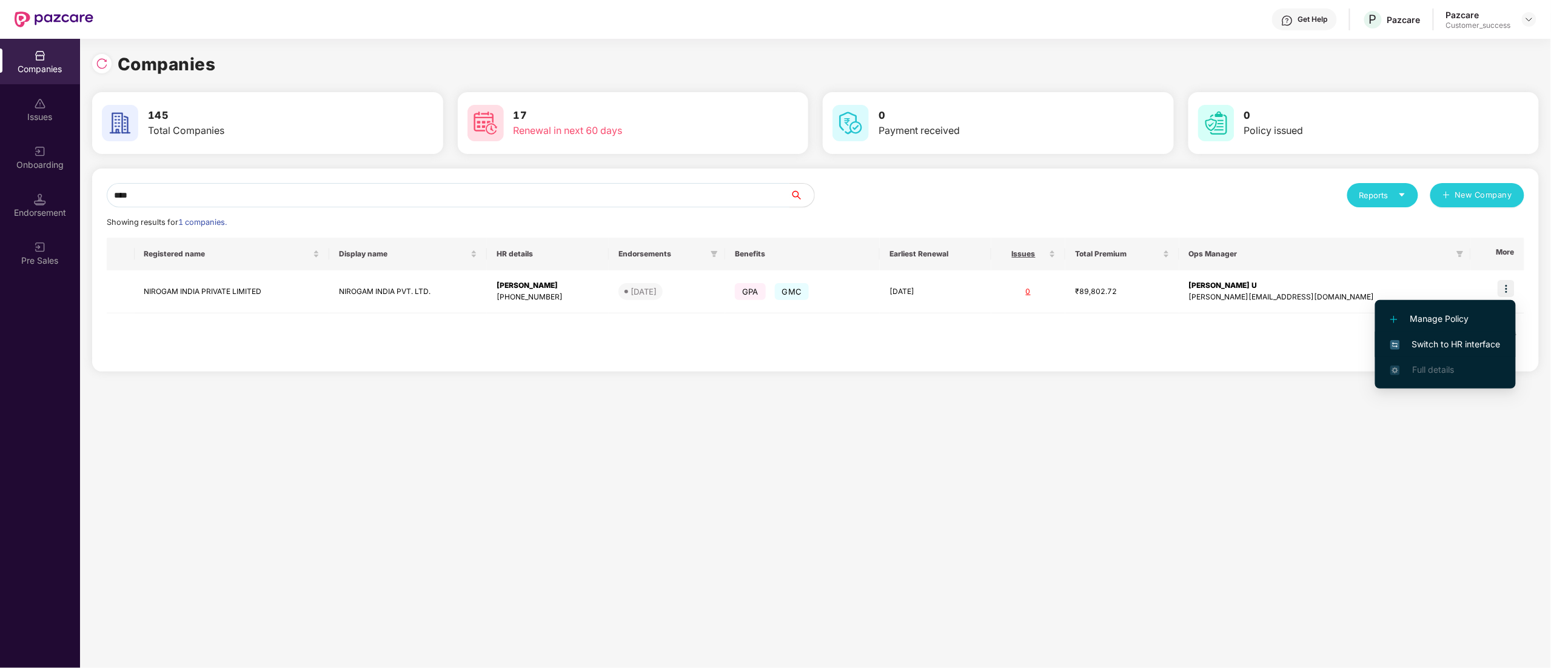
click at [1351, 426] on div "Companies 145 Total Companies 17 Renewal in next 60 days 0 Payment received 0 P…" at bounding box center [815, 353] width 1471 height 629
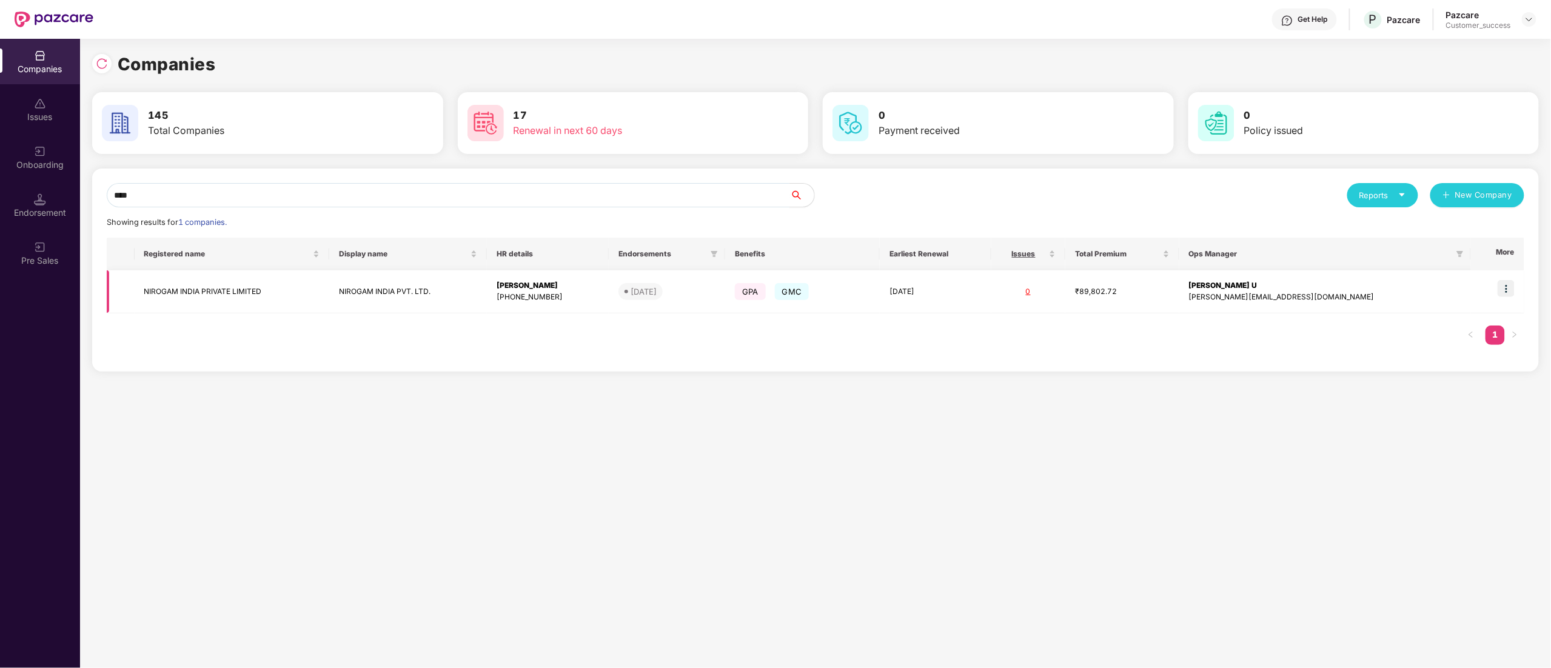
click at [1507, 290] on img at bounding box center [1506, 288] width 17 height 17
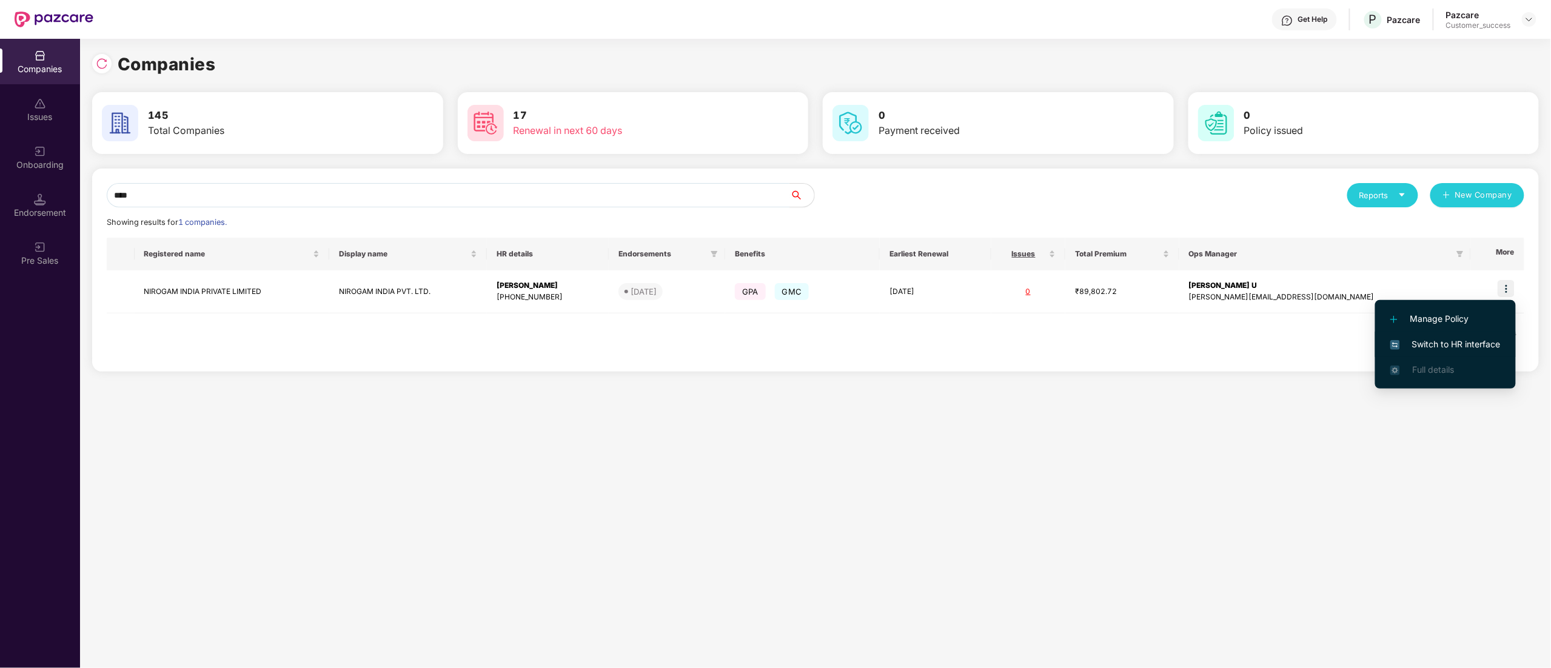
click at [1466, 335] on li "Switch to HR interface" at bounding box center [1445, 344] width 141 height 25
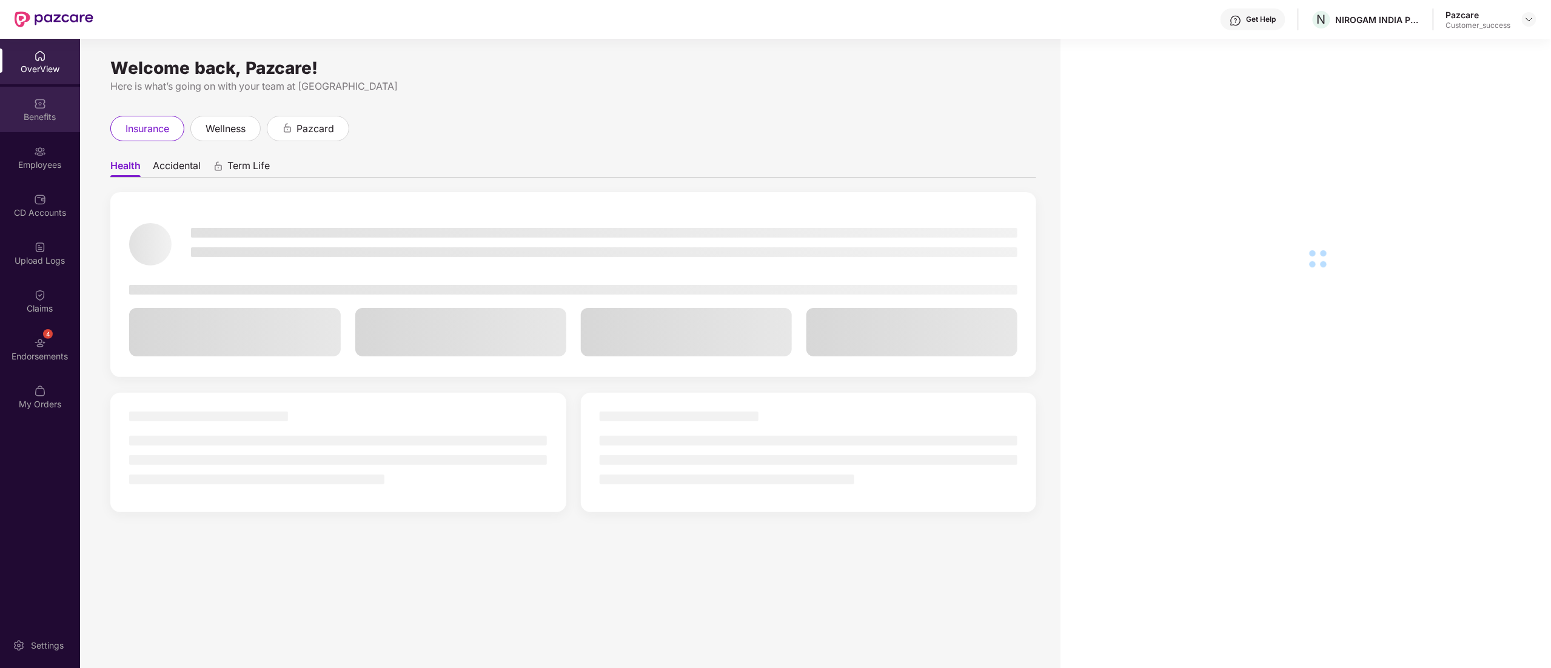
click at [32, 111] on div "Benefits" at bounding box center [40, 117] width 80 height 12
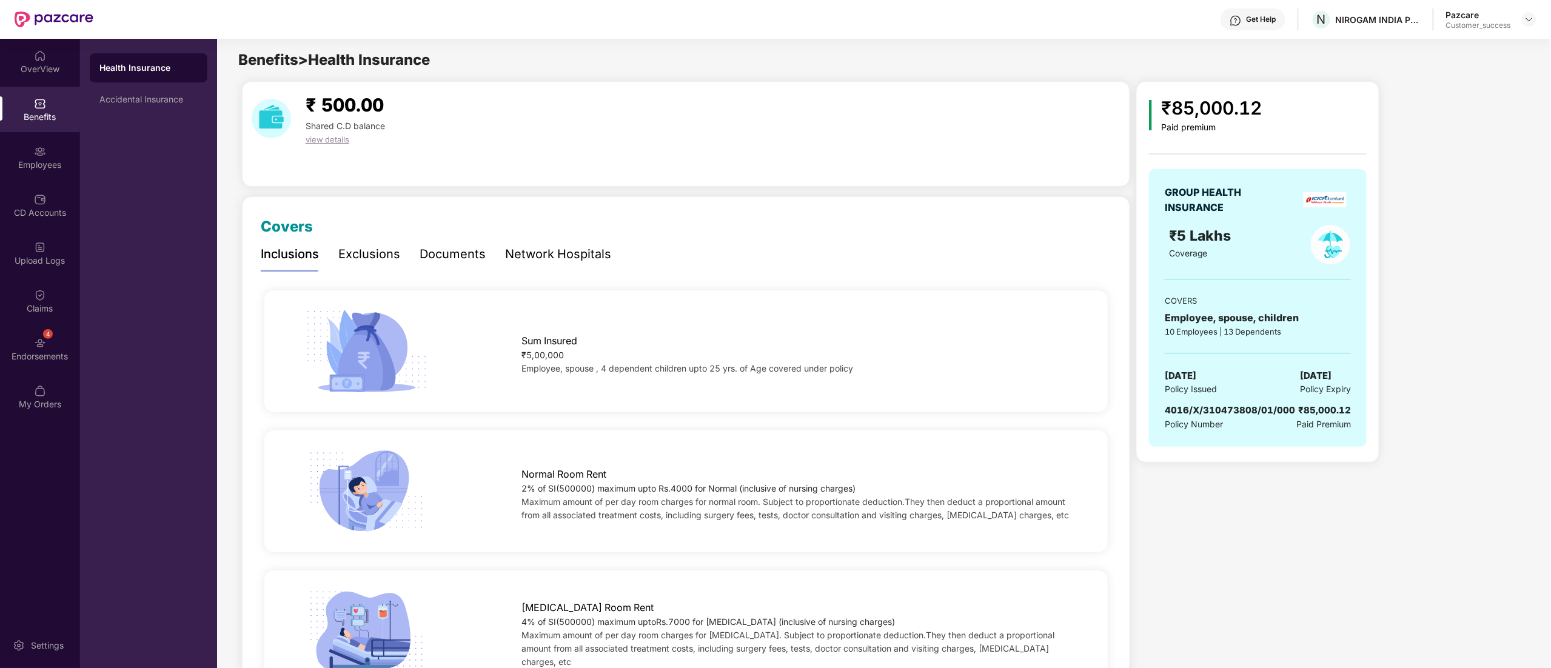
click at [1221, 407] on span "4016/X/310473808/01/000" at bounding box center [1230, 410] width 130 height 12
copy span "4016/X/310473808/01/000"
